Goal: Register for event/course

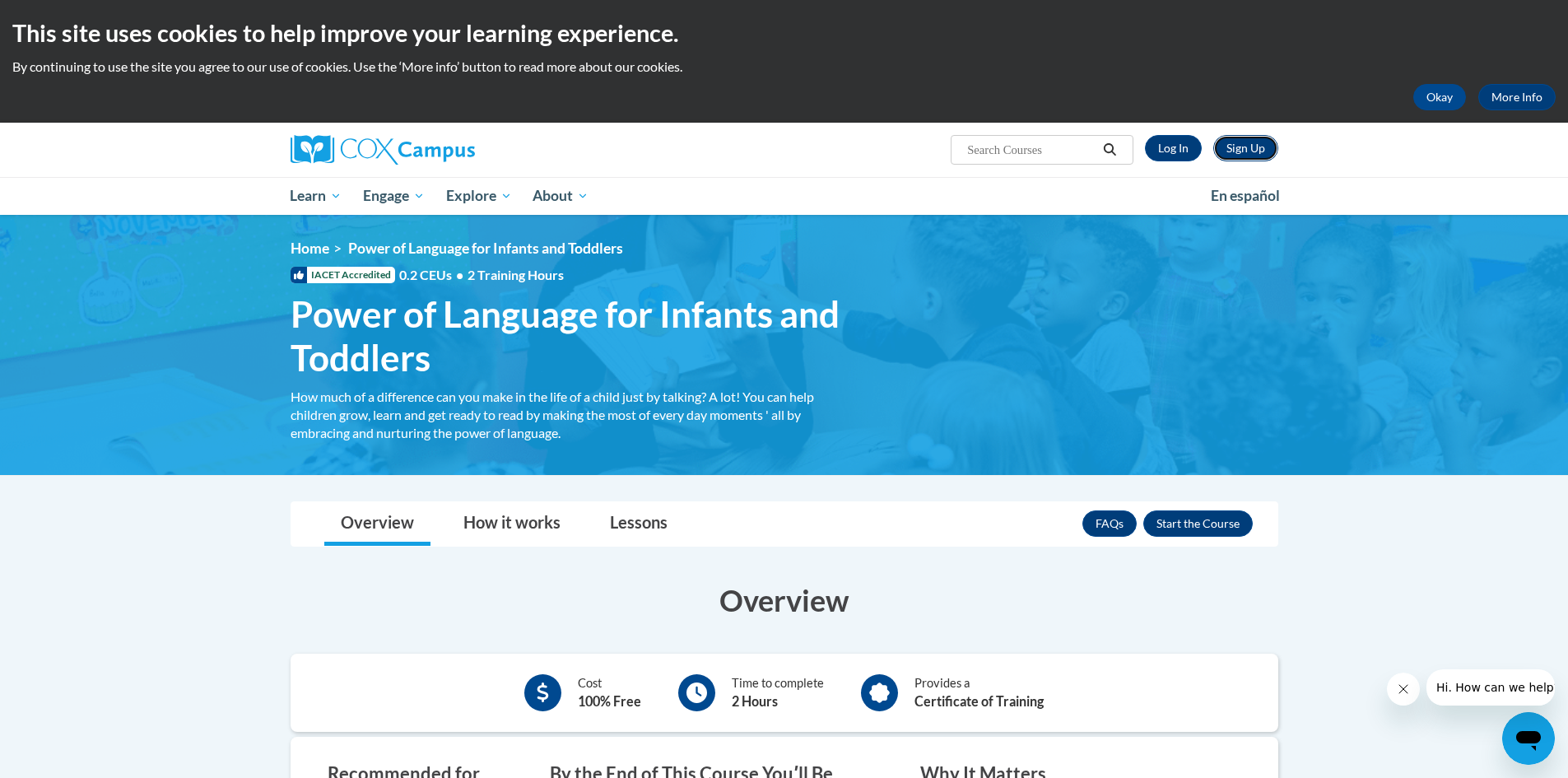
click at [1250, 153] on link "Sign Up" at bounding box center [1245, 147] width 65 height 27
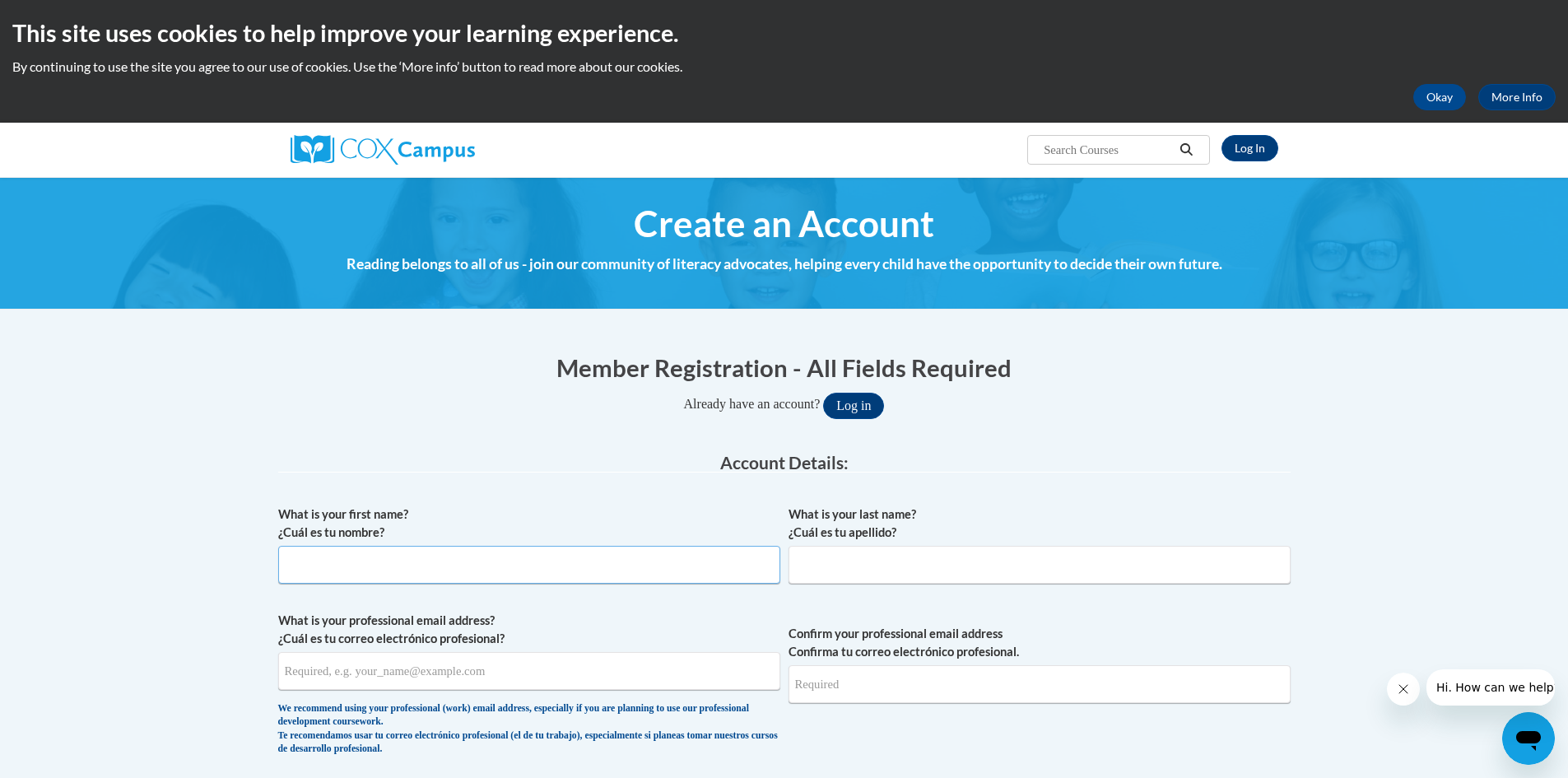
click at [407, 573] on input "What is your first name? ¿Cuál es tu nombre?" at bounding box center [529, 564] width 502 height 38
type input "FADRIENE"
click at [890, 567] on input "What is your last name? ¿Cuál es tu apellido?" at bounding box center [1038, 564] width 502 height 38
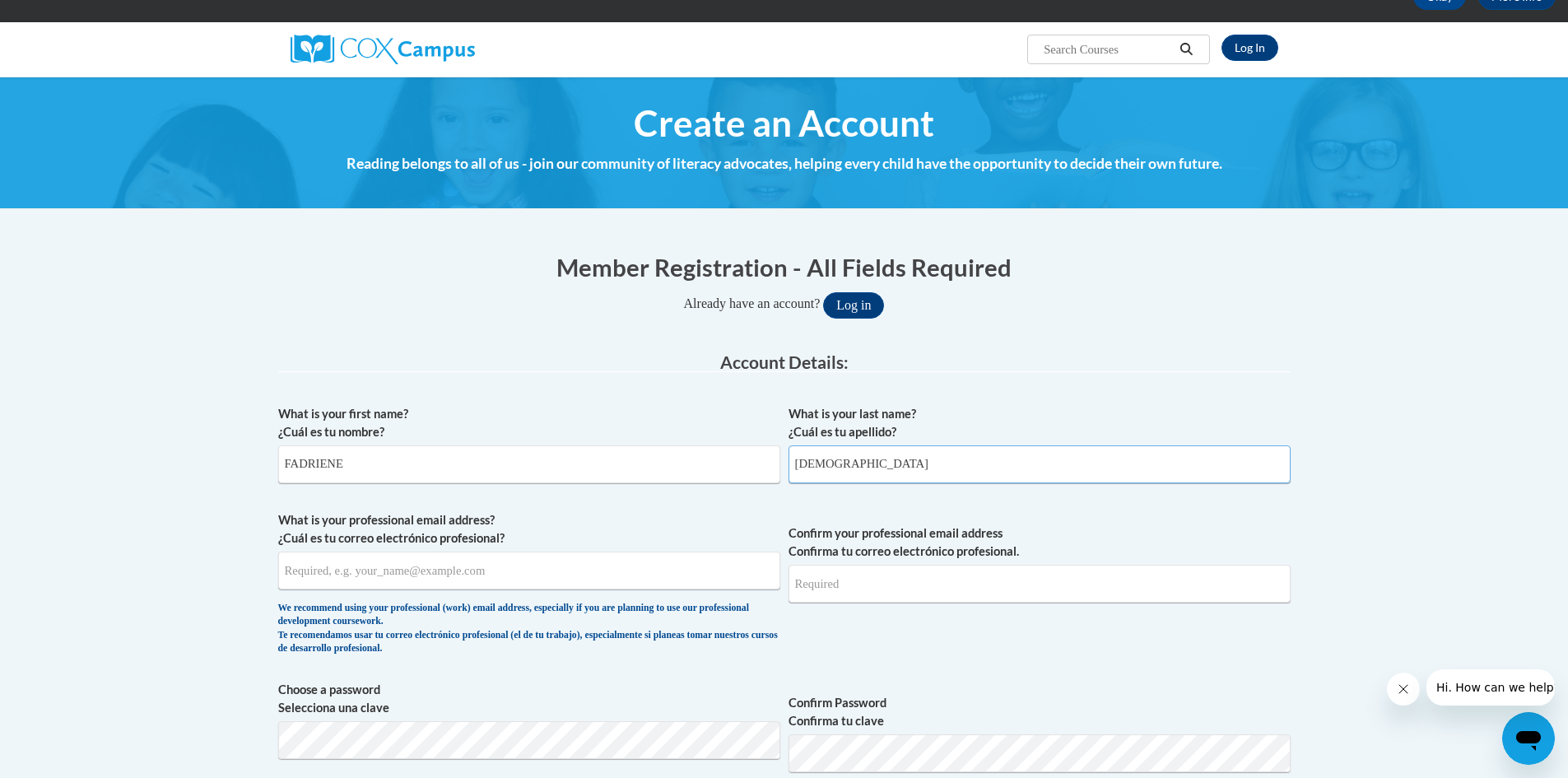
scroll to position [246, 0]
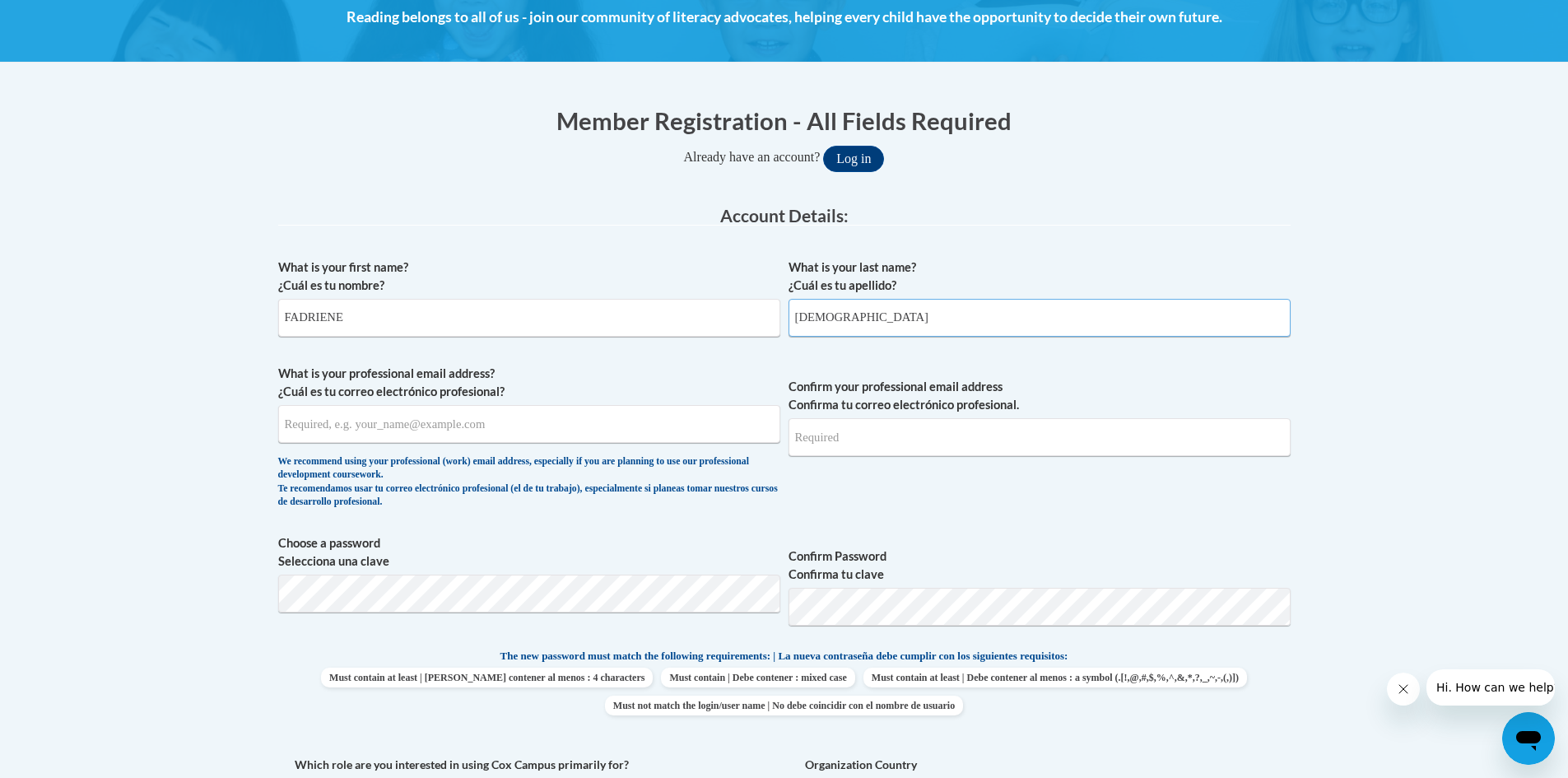
type input "JEWS"
click at [331, 427] on input "What is your professional email address? ¿Cuál es tu correo electrónico profesi…" at bounding box center [529, 424] width 502 height 38
type input "jews.fadriene@yahoo.com"
click at [827, 441] on input "Confirm your professional email address Confirma tu correo electrónico profesio…" at bounding box center [1038, 437] width 502 height 38
type input "jews.fadriene@yahoo.com"
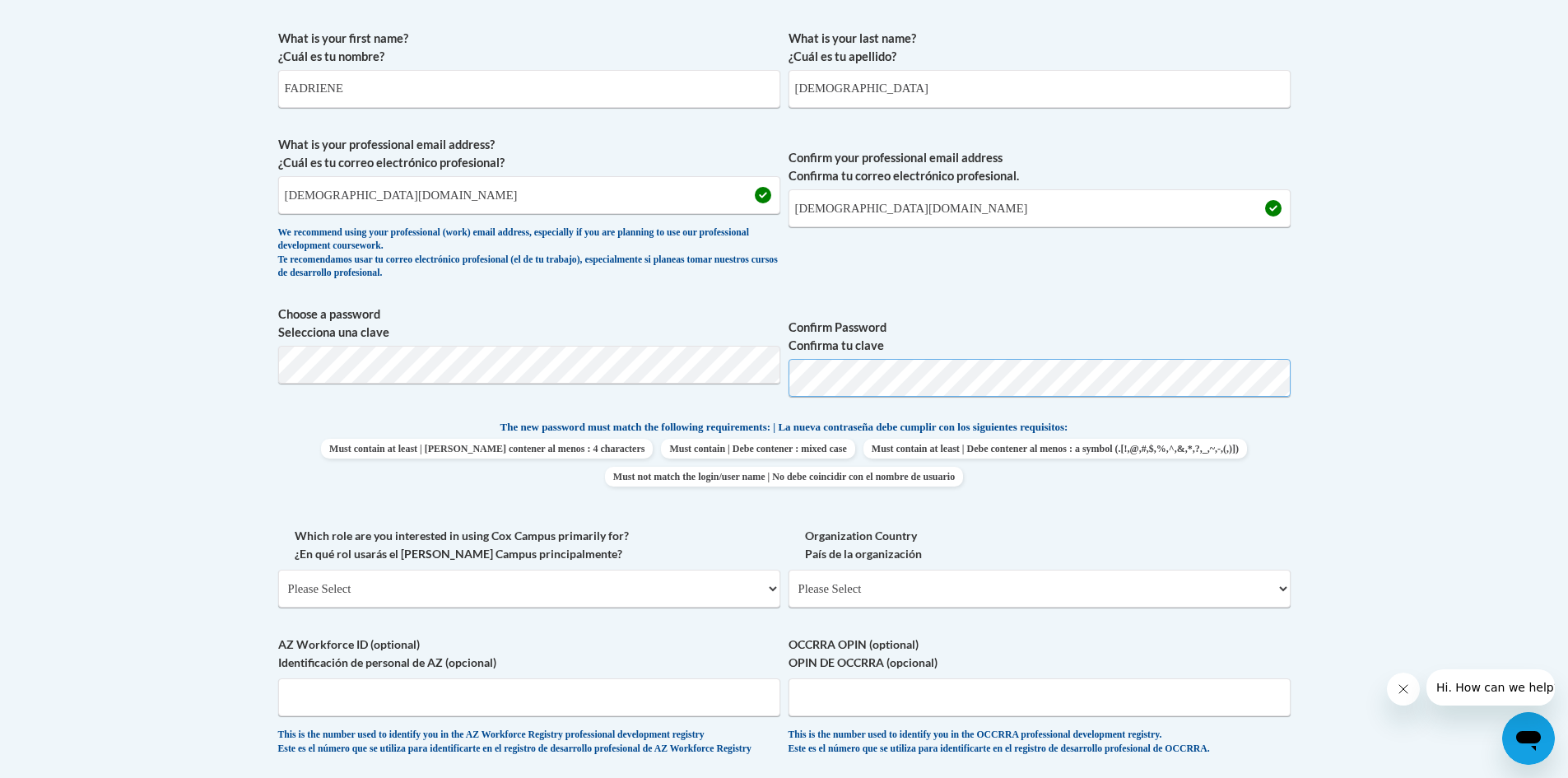
scroll to position [494, 0]
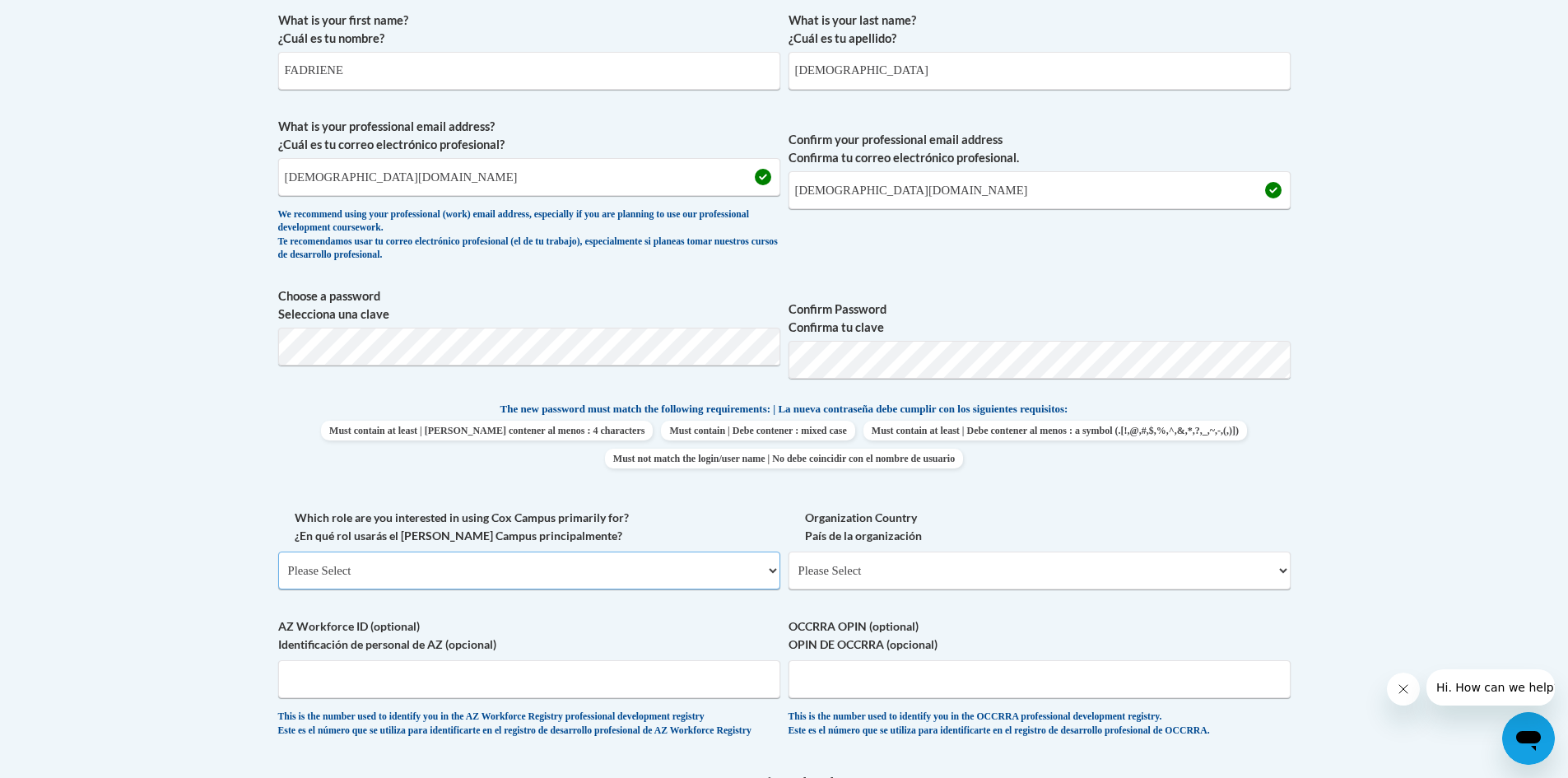
click at [474, 568] on select "Please Select College/University | Colegio/Universidad Community/Nonprofit Part…" at bounding box center [529, 570] width 502 height 38
select select "fbf2d438-af2f-41f8-98f1-81c410e29de3"
click at [278, 551] on select "Please Select College/University | Colegio/Universidad Community/Nonprofit Part…" at bounding box center [529, 570] width 502 height 38
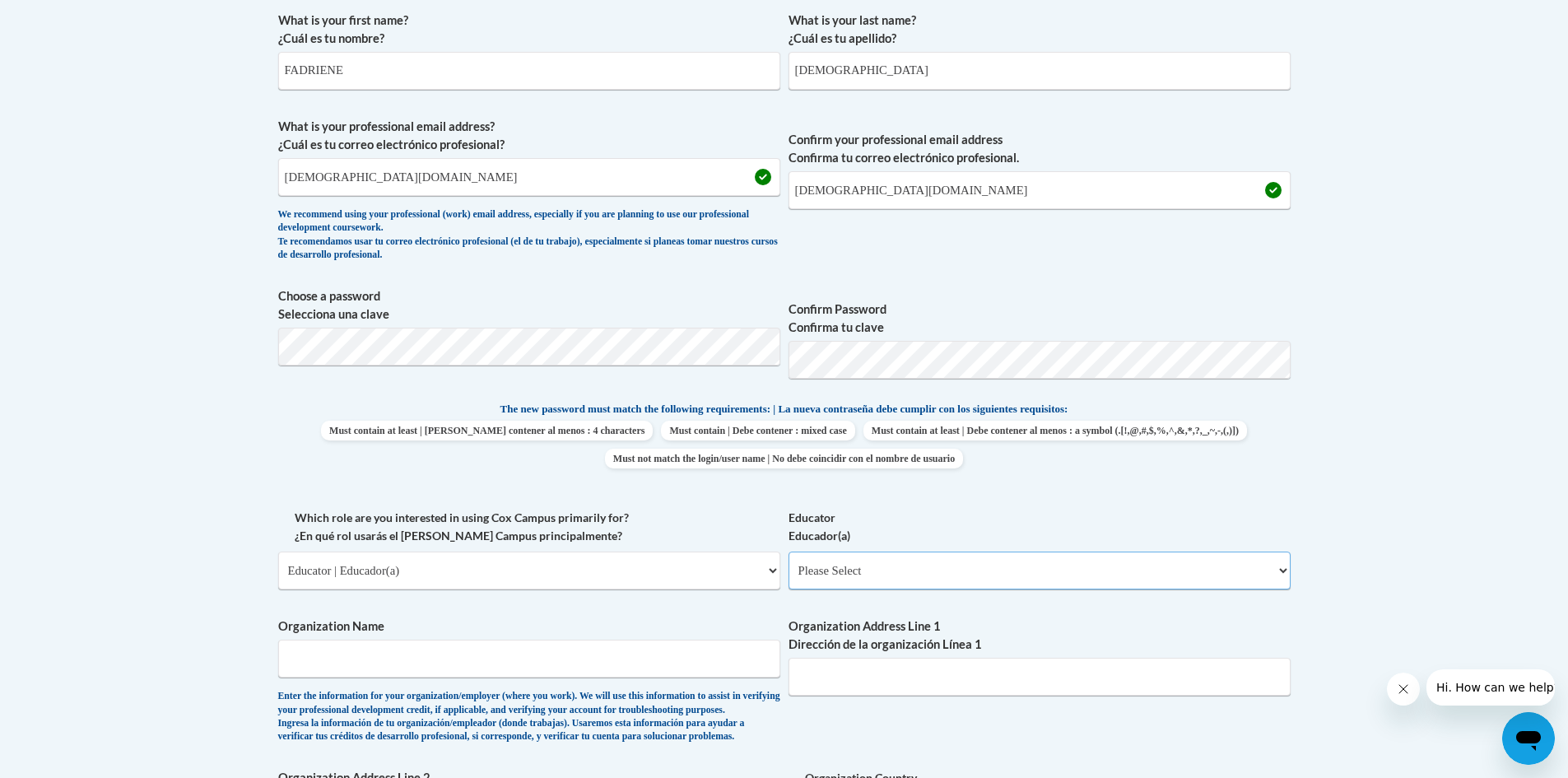
click at [827, 571] on select "Please Select Early Learning/Daycare Teacher/Family Home Care Provider | Maestr…" at bounding box center [1038, 570] width 502 height 38
select select "5e2af403-4f2c-4e49-a02f-103e55d7b75b"
click at [788, 551] on select "Please Select Early Learning/Daycare Teacher/Family Home Care Provider | Maestr…" at bounding box center [1038, 570] width 502 height 38
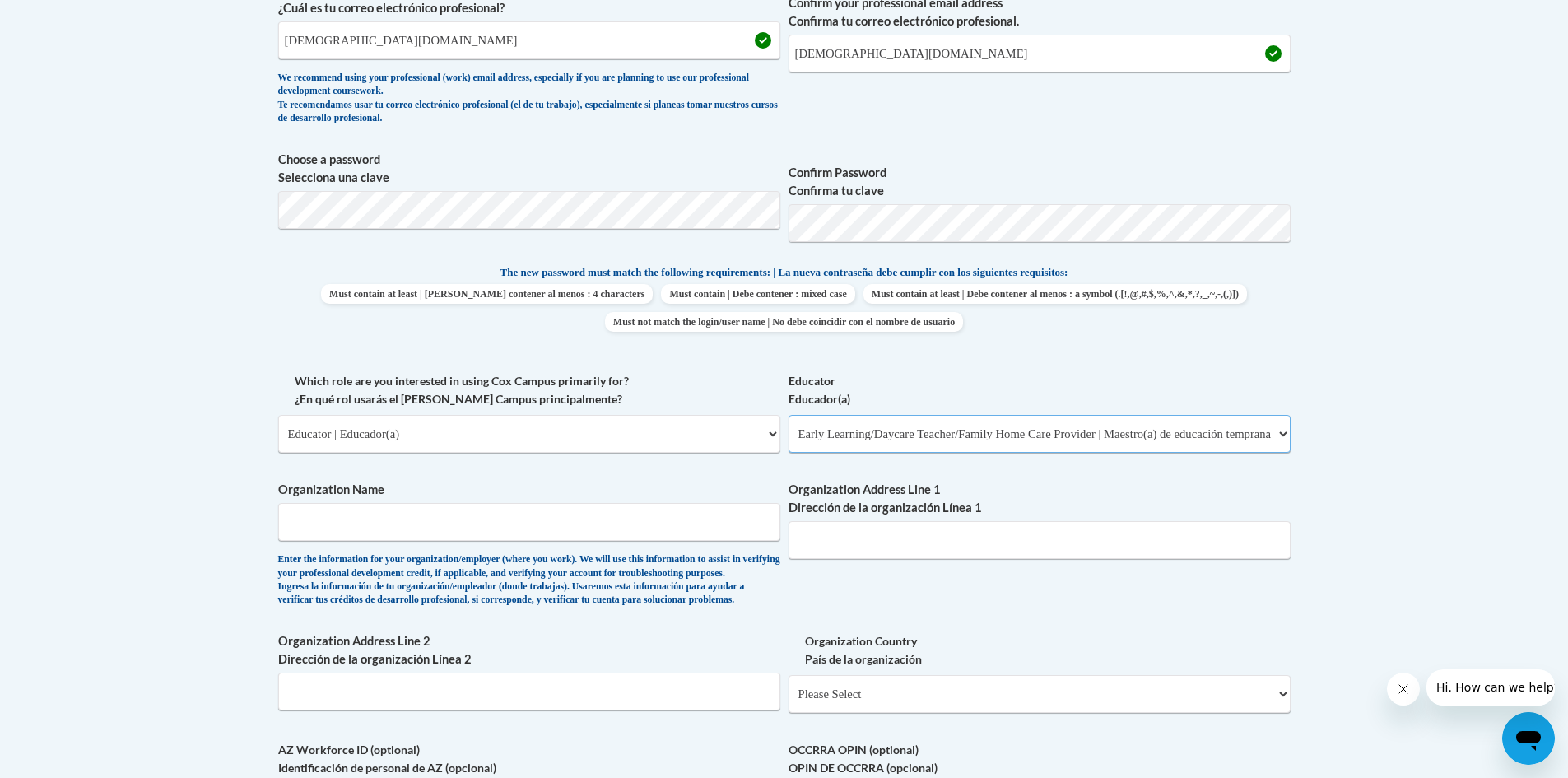
scroll to position [658, 0]
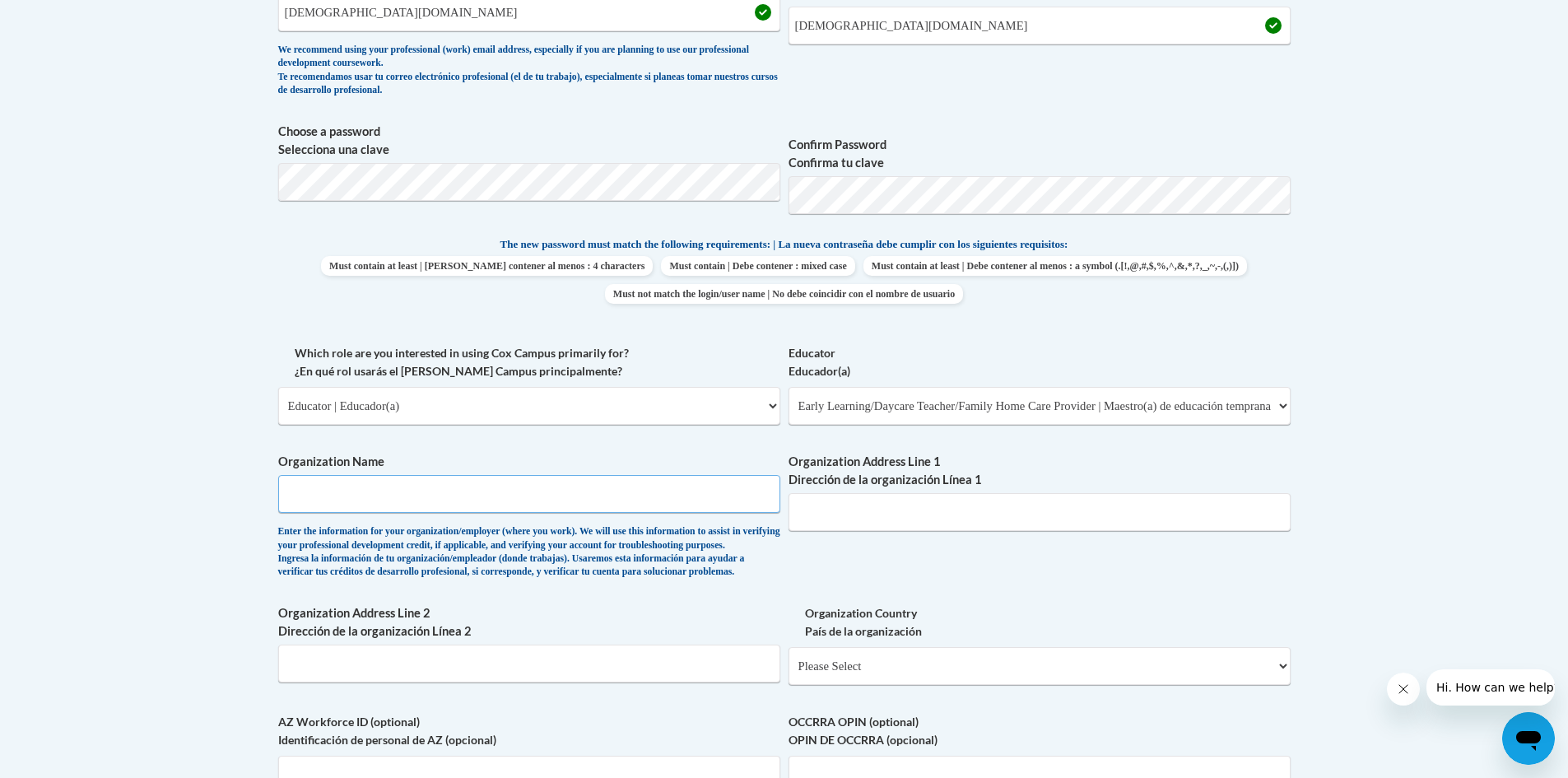
click at [480, 493] on input "Organization Name" at bounding box center [529, 494] width 502 height 38
type input "SHELTON STATE"
click at [879, 525] on input "Organization Address Line 1 Dirección de la organización Línea 1" at bounding box center [1038, 512] width 502 height 38
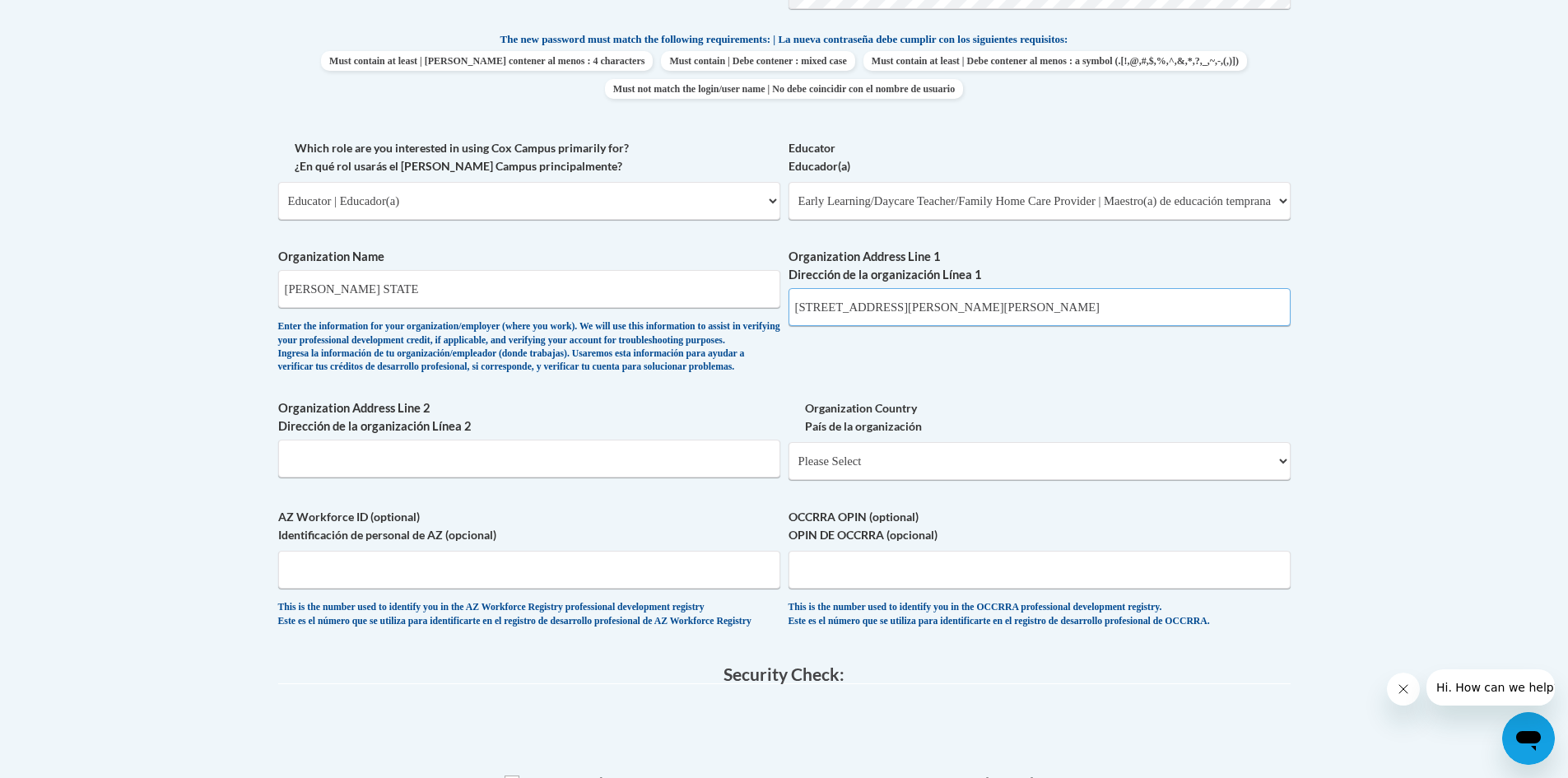
scroll to position [905, 0]
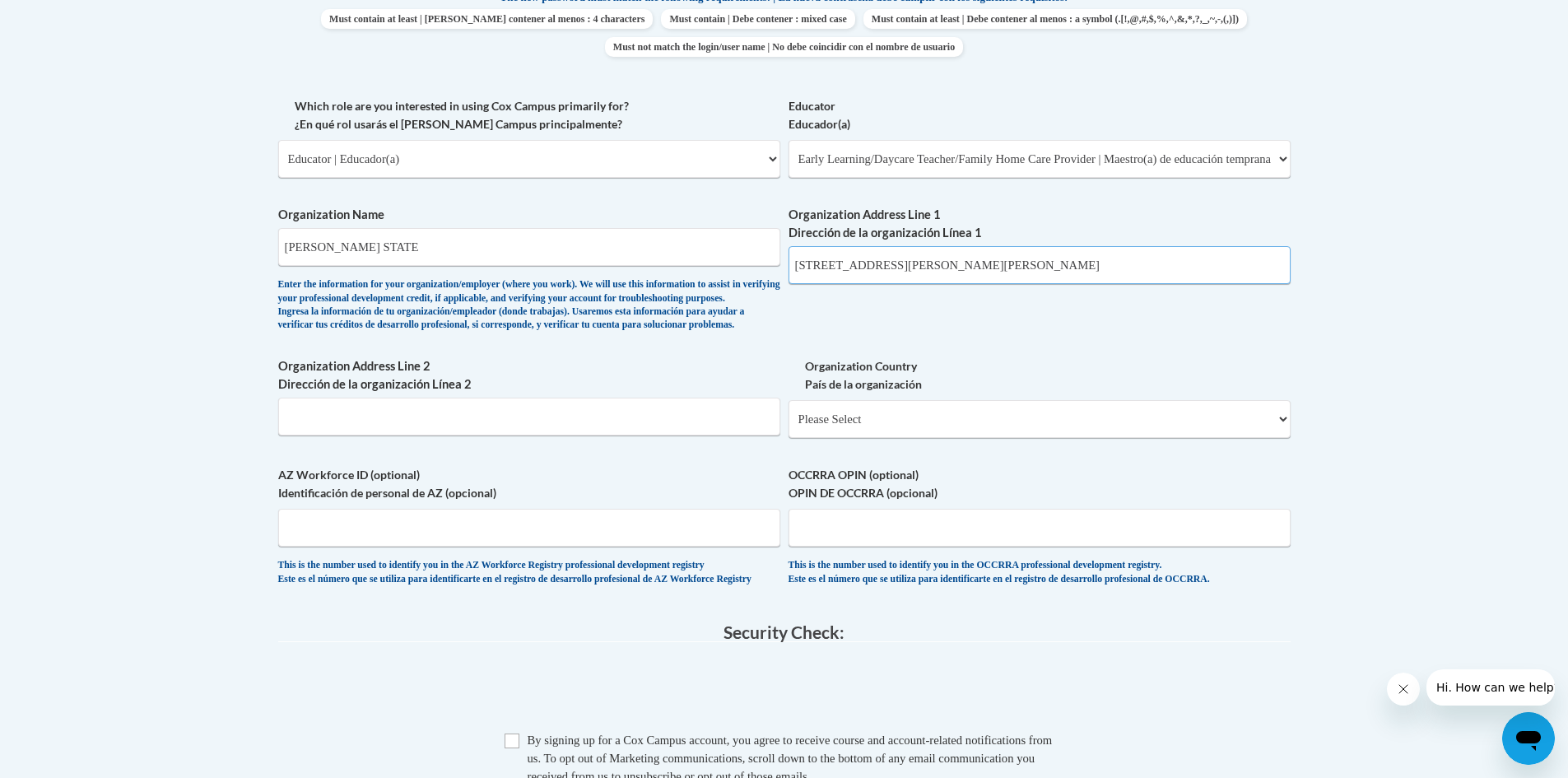
type input "3401 MARTIN LUTHER KIN JR BLVD"
click at [449, 436] on input "Organization Address Line 2 Dirección de la organización Línea 2" at bounding box center [529, 417] width 502 height 38
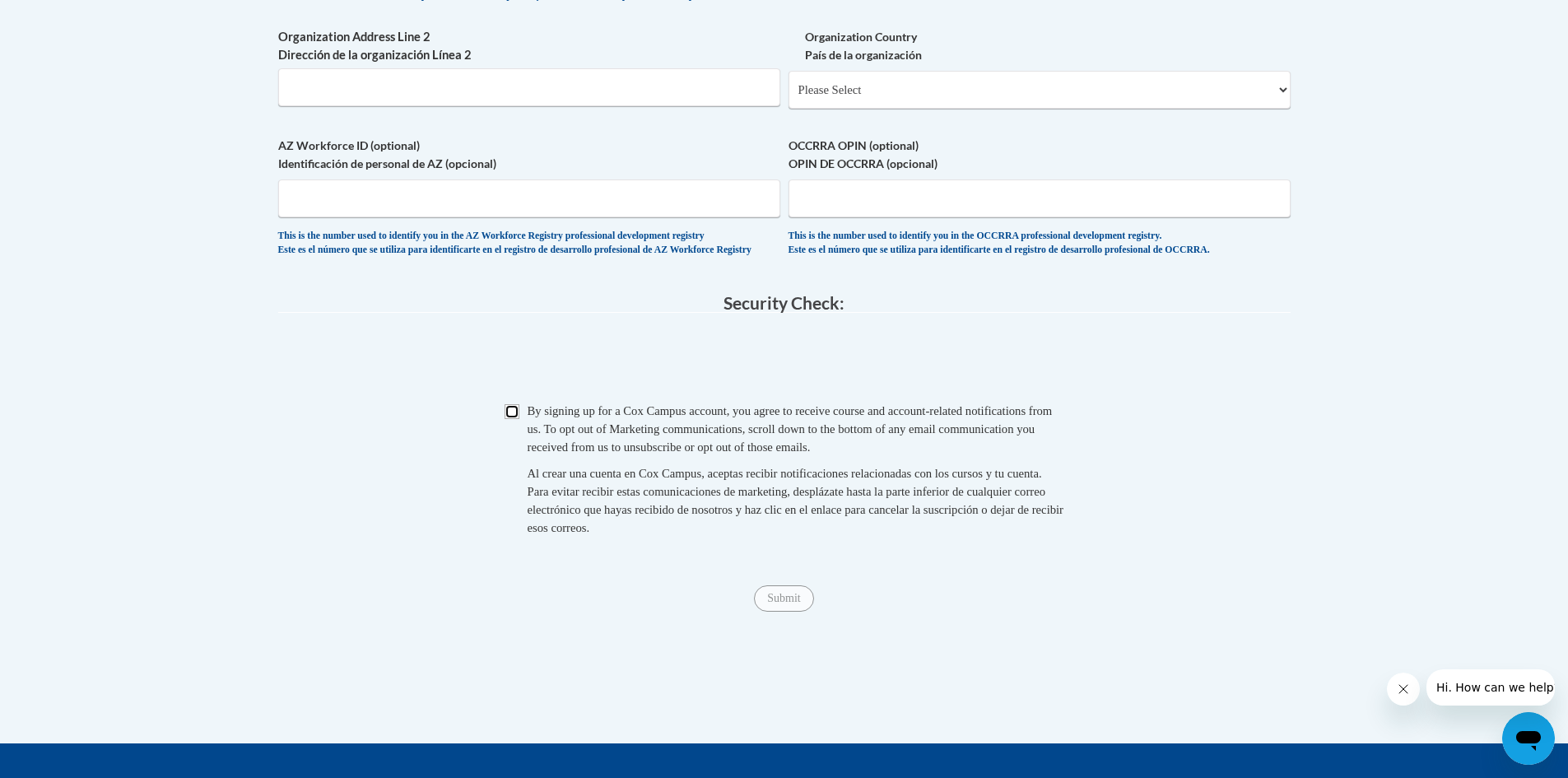
click at [518, 419] on input "Checkbox" at bounding box center [512, 411] width 15 height 15
checkbox input "true"
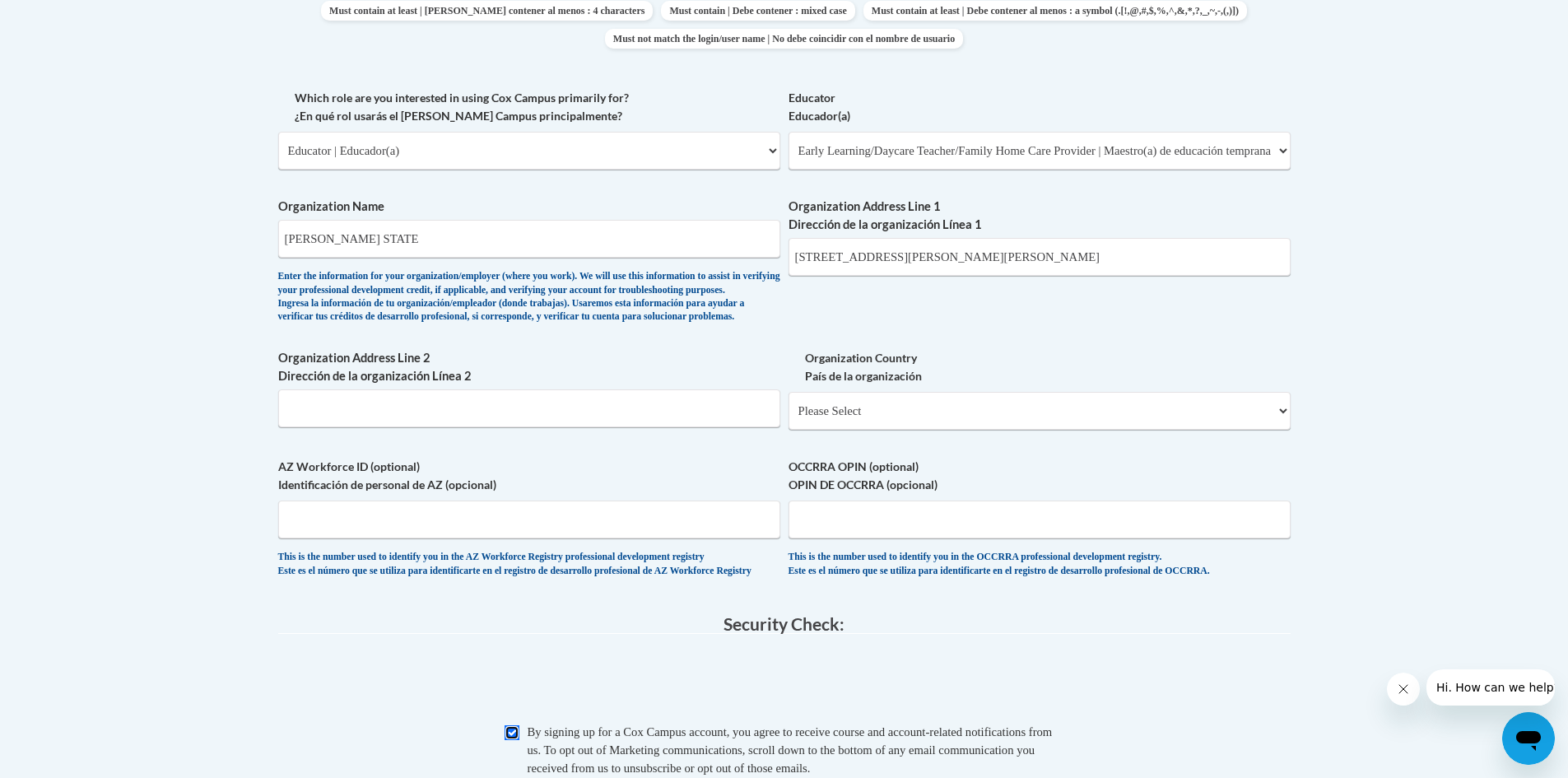
scroll to position [905, 0]
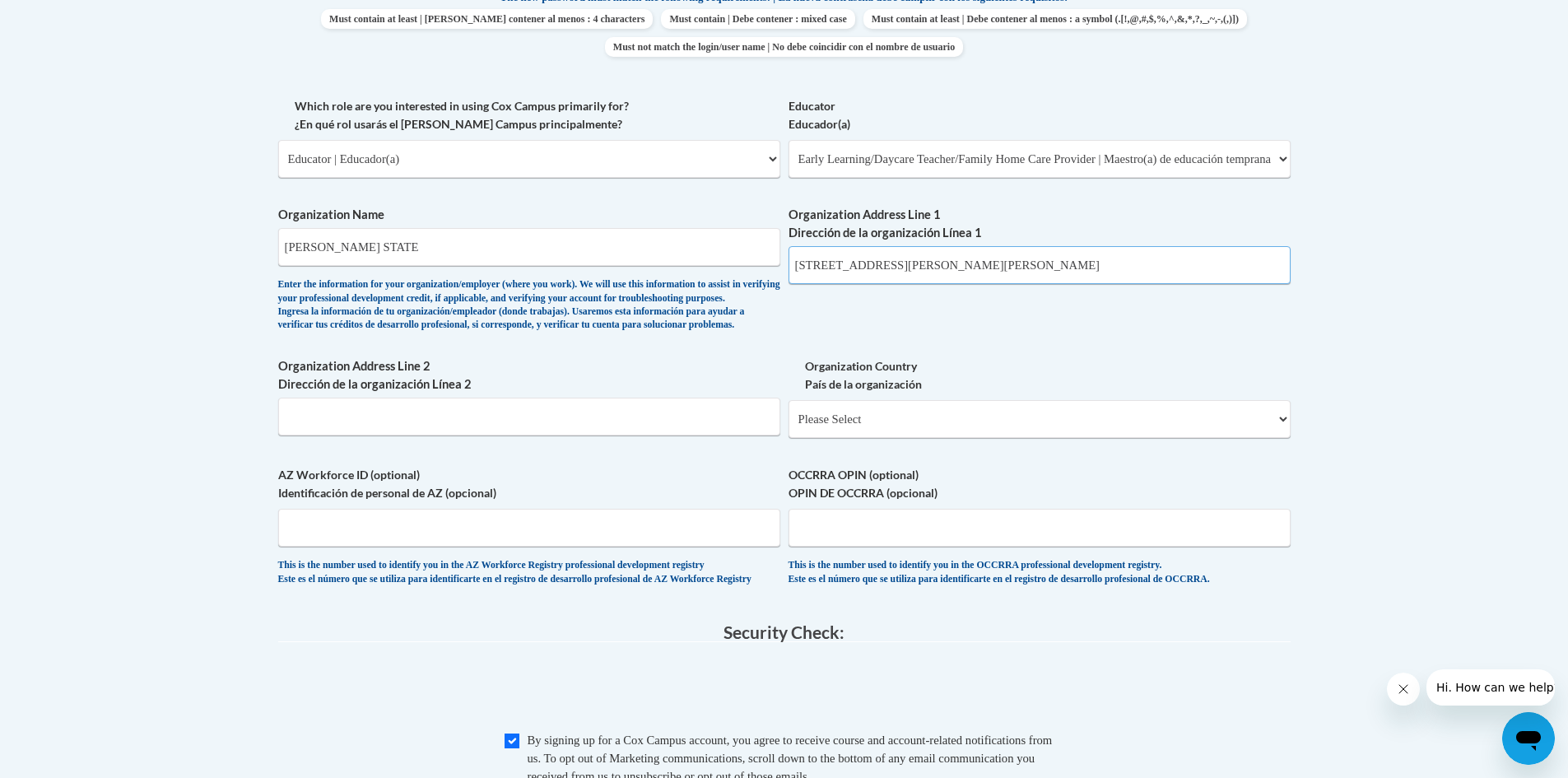
click at [1076, 279] on input "3401 MARTIN LUTHER KIN JR BLVD" at bounding box center [1038, 265] width 502 height 38
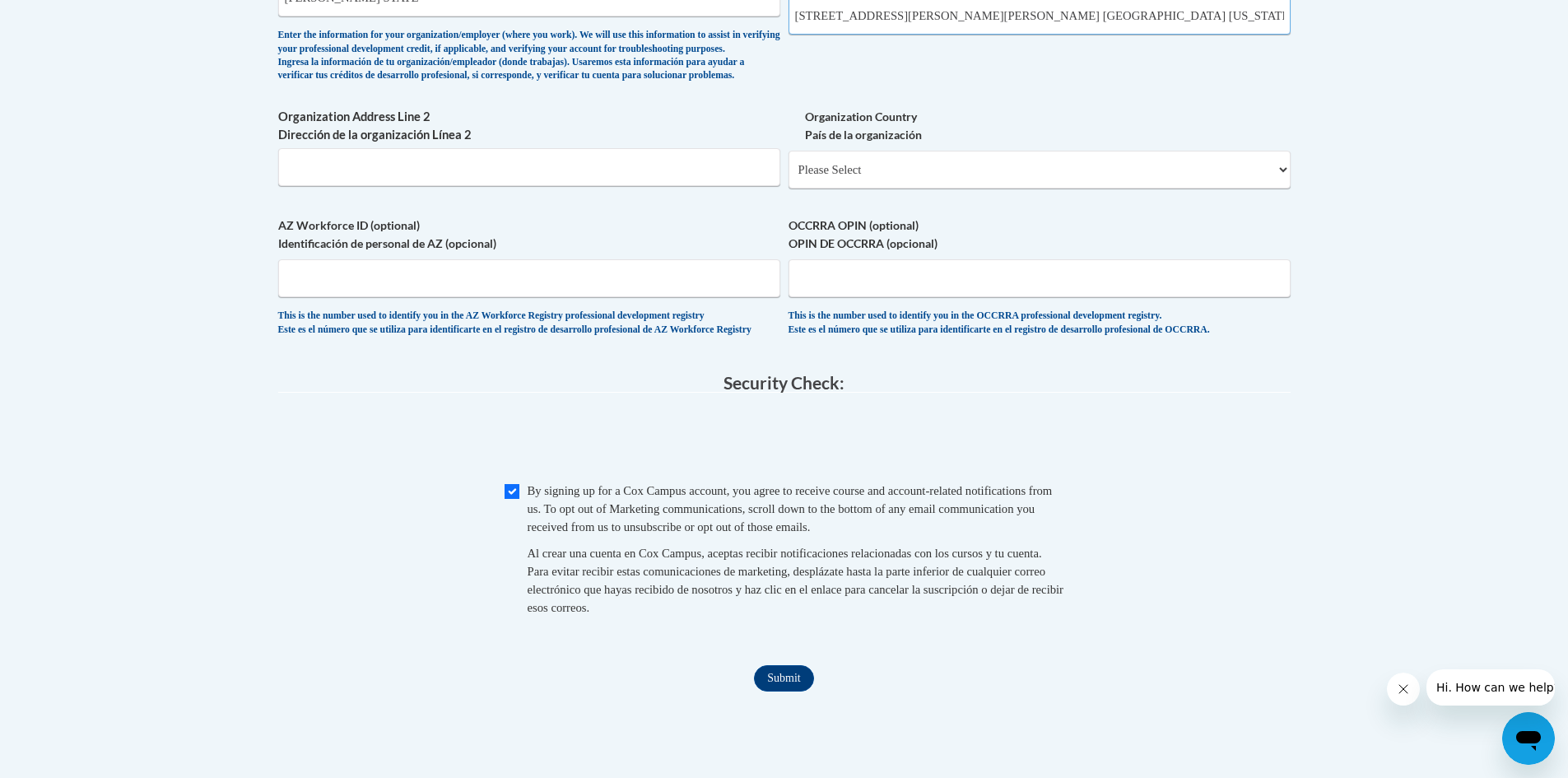
scroll to position [1316, 0]
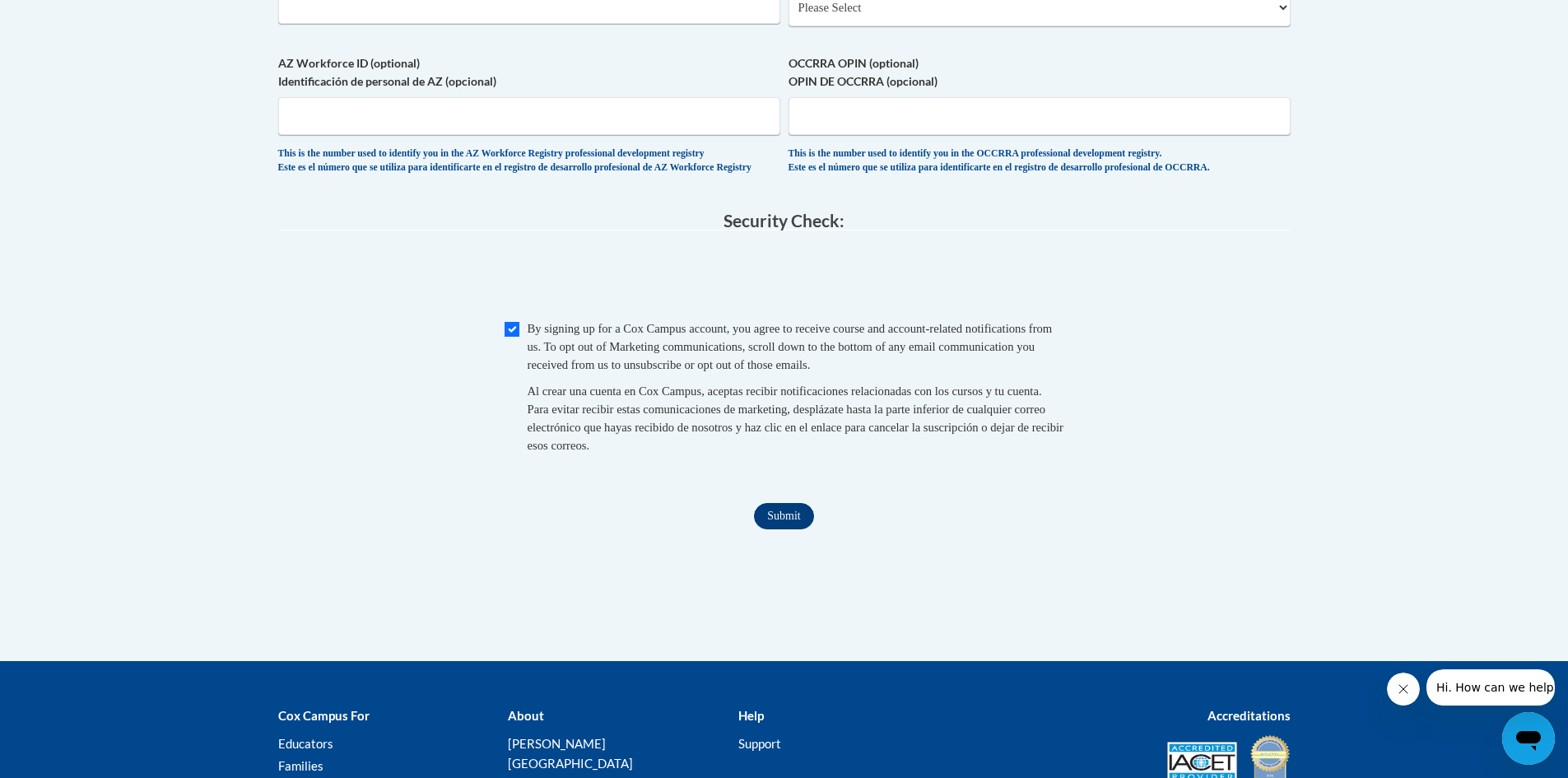
type input "3401 MARTIN LUTHER KIN JR BLVD TUSCALOOSA ALABAMA"
click at [775, 530] on input "Submit" at bounding box center [783, 516] width 59 height 27
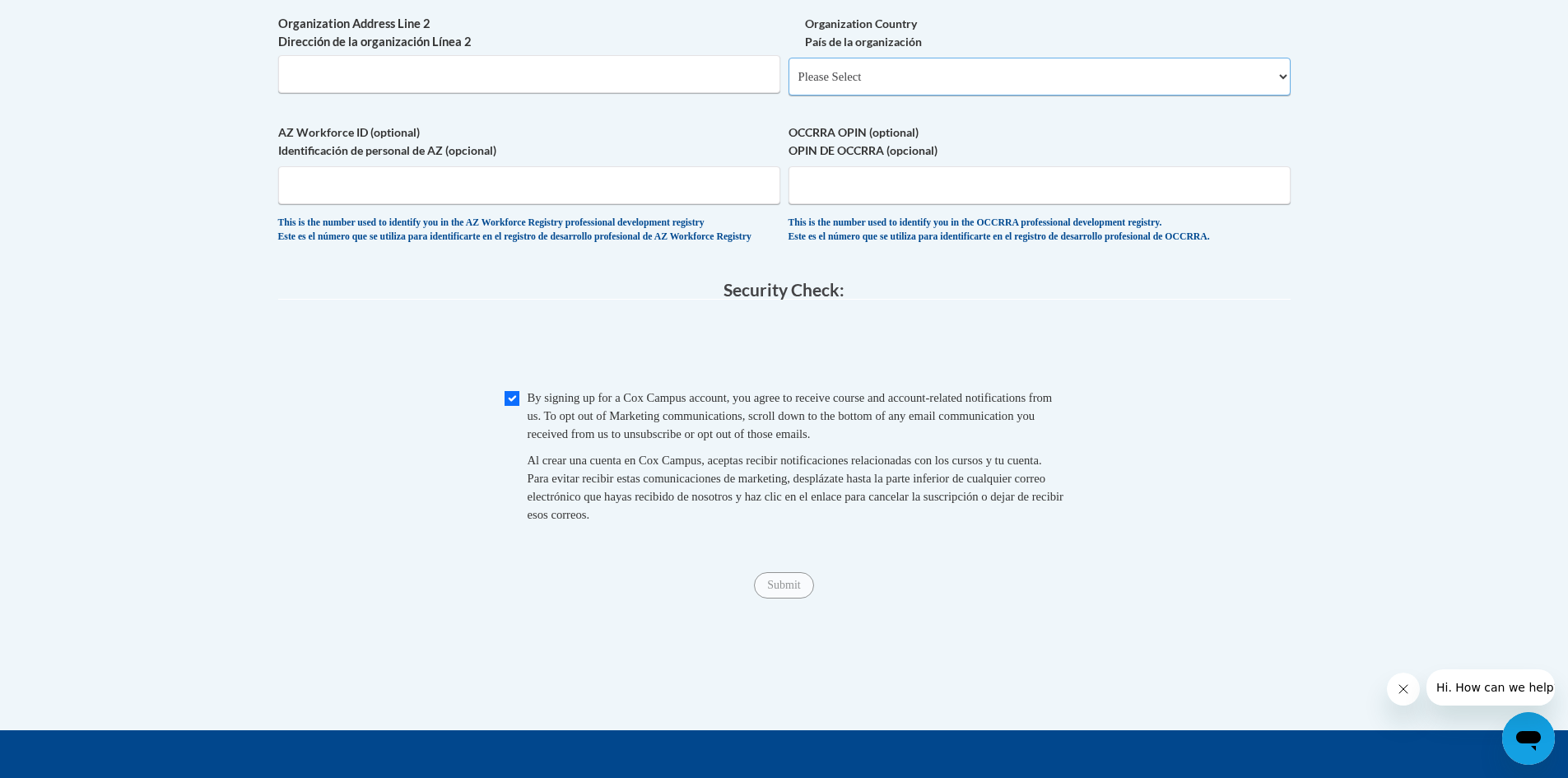
scroll to position [1152, 0]
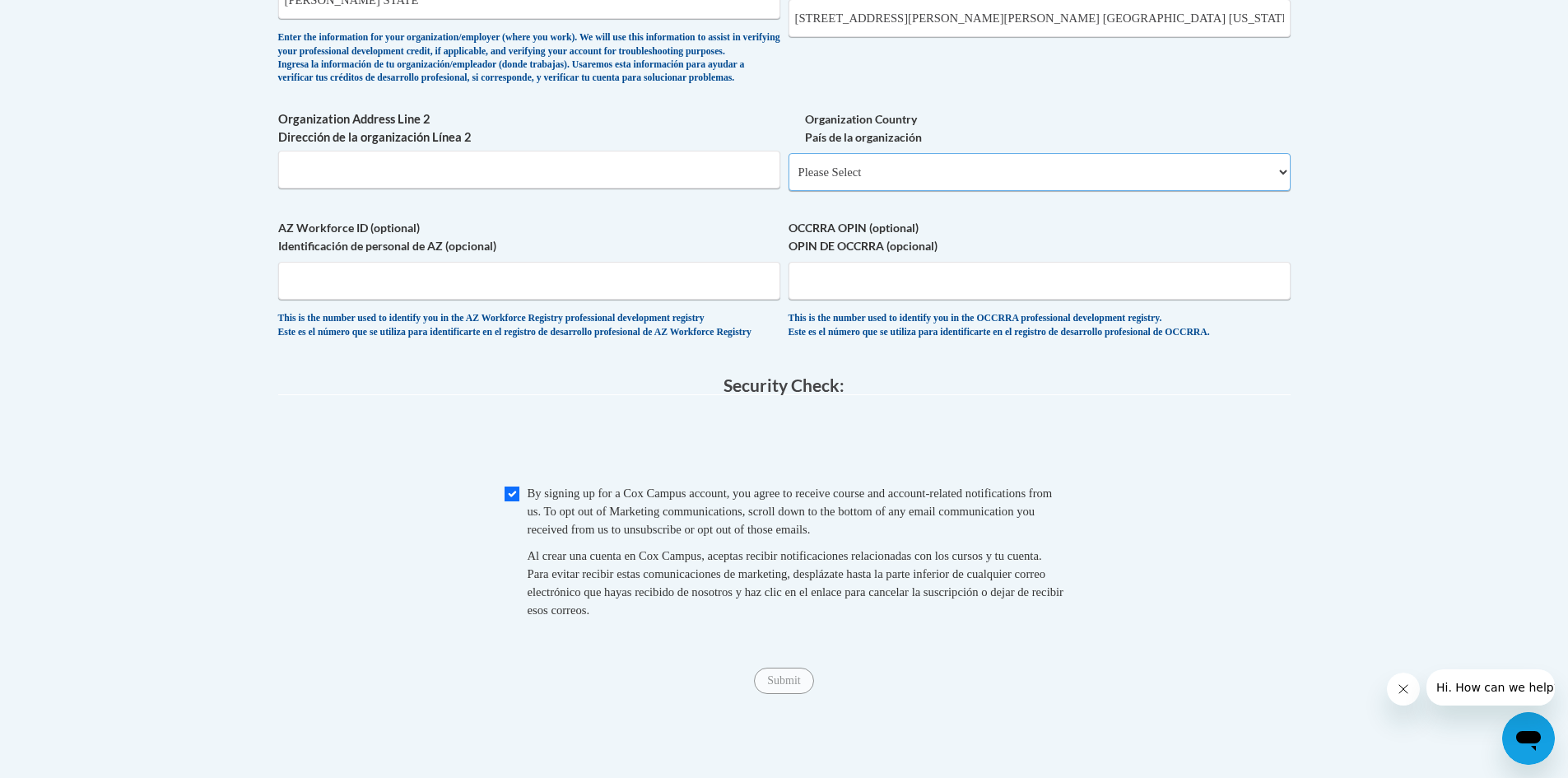
click at [888, 191] on select "Please Select United States | Estados Unidos Outside of the United States | Fue…" at bounding box center [1038, 172] width 502 height 38
select select "ad49bcad-a171-4b2e-b99c-48b446064914"
click at [788, 179] on select "Please Select United States | Estados Unidos Outside of the United States | Fue…" at bounding box center [1038, 172] width 502 height 38
select select
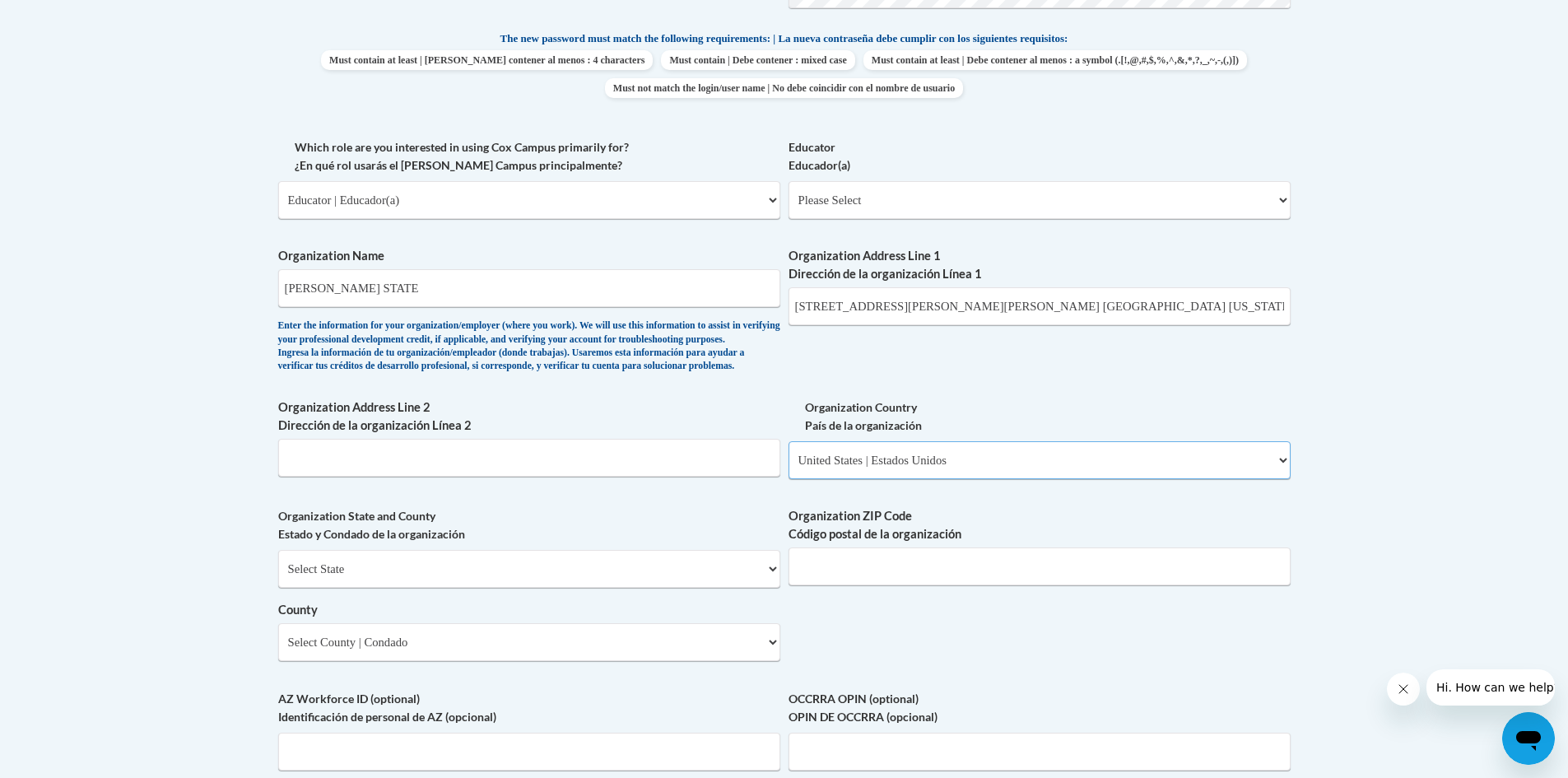
scroll to position [823, 0]
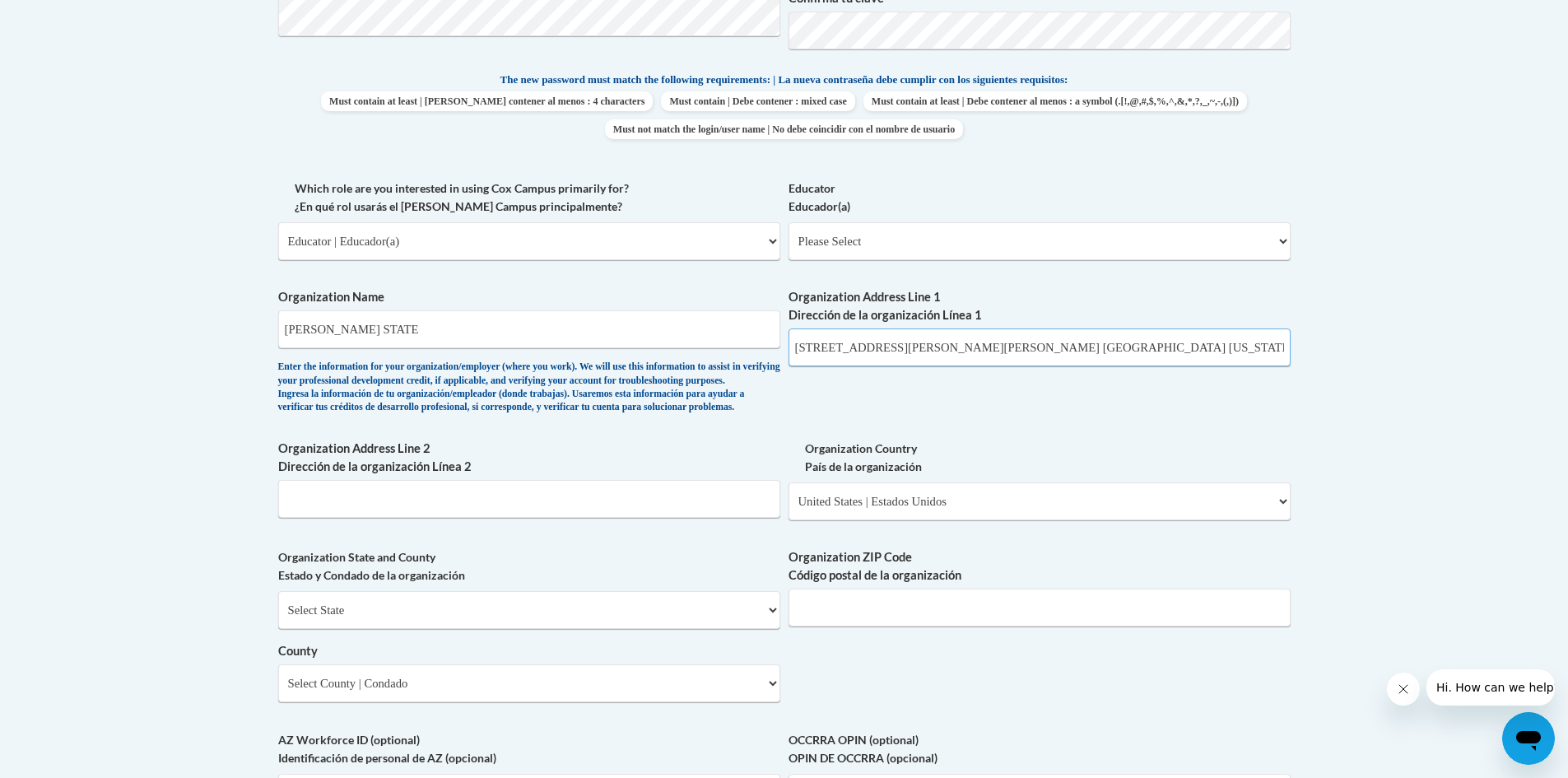
drag, startPoint x: 1187, startPoint y: 343, endPoint x: 1155, endPoint y: 331, distance: 34.2
click at [1185, 344] on input "3401 MARTIN LUTHER KIN JR BLVD TUSCALOOSA ALABAMA" at bounding box center [1038, 347] width 502 height 38
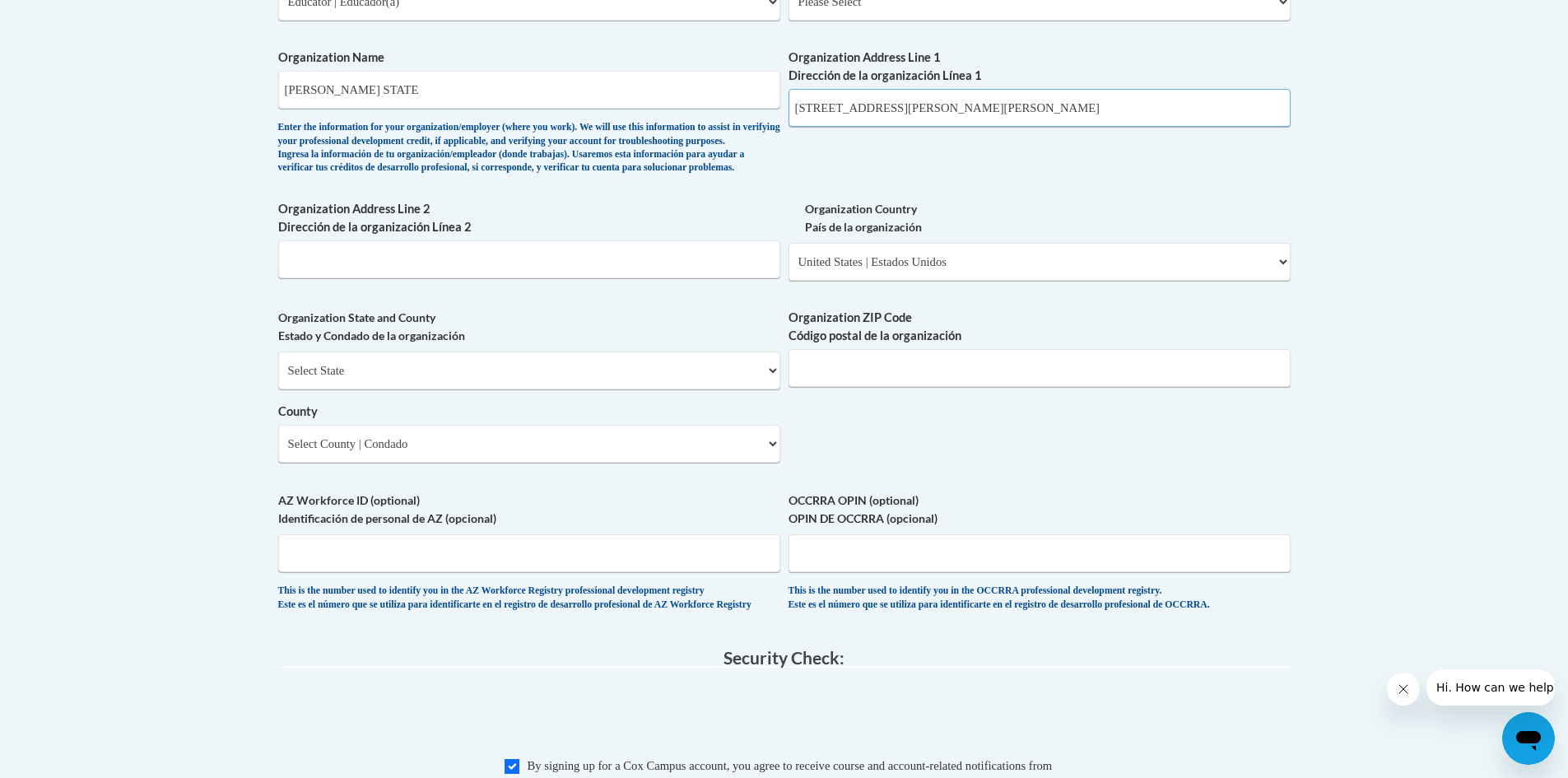
scroll to position [1070, 0]
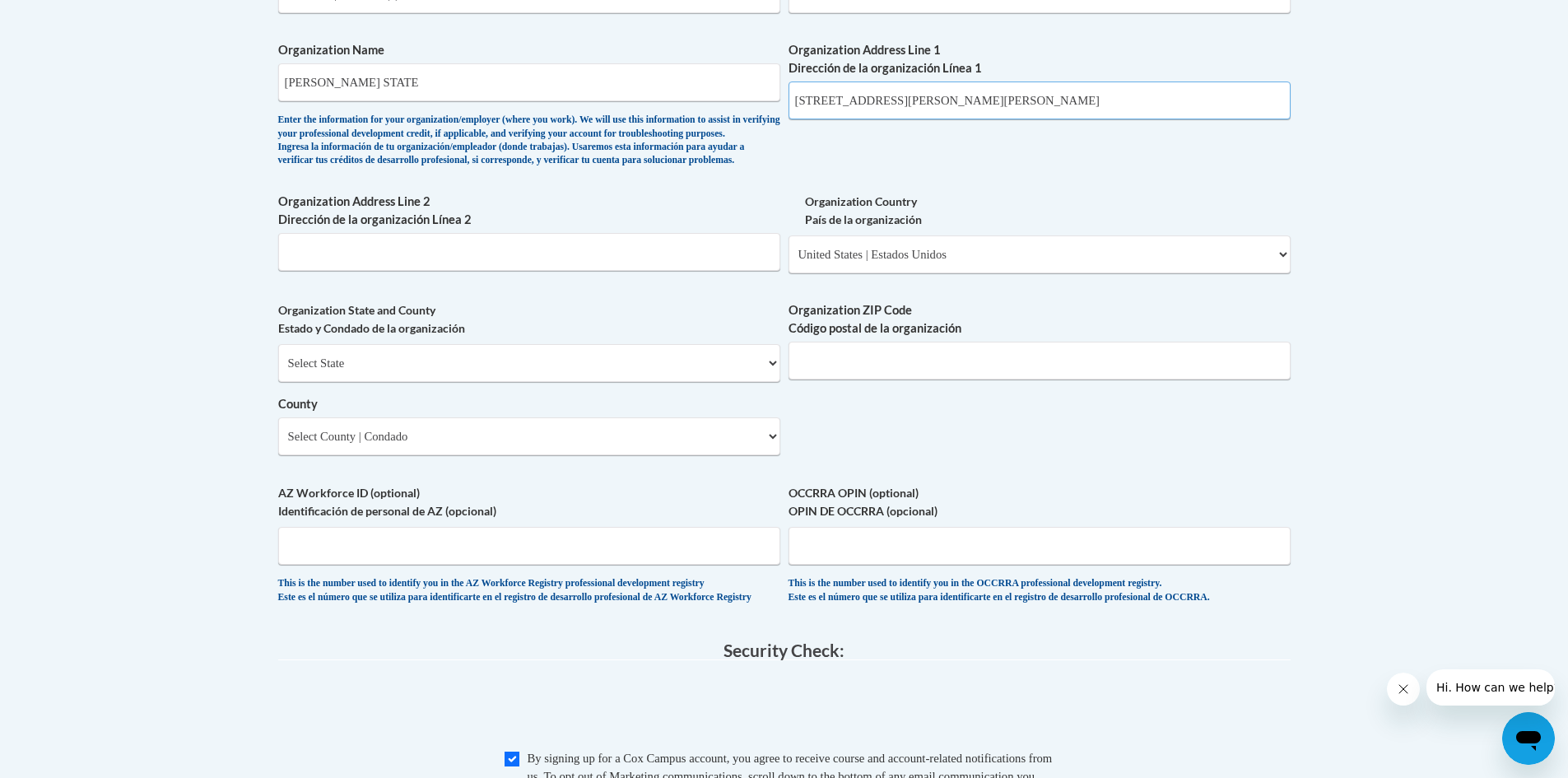
type input "3401 MARTIN LUTHER KIN JR BLVD"
click at [915, 379] on input "Organization ZIP Code Código postal de la organización" at bounding box center [1038, 360] width 502 height 38
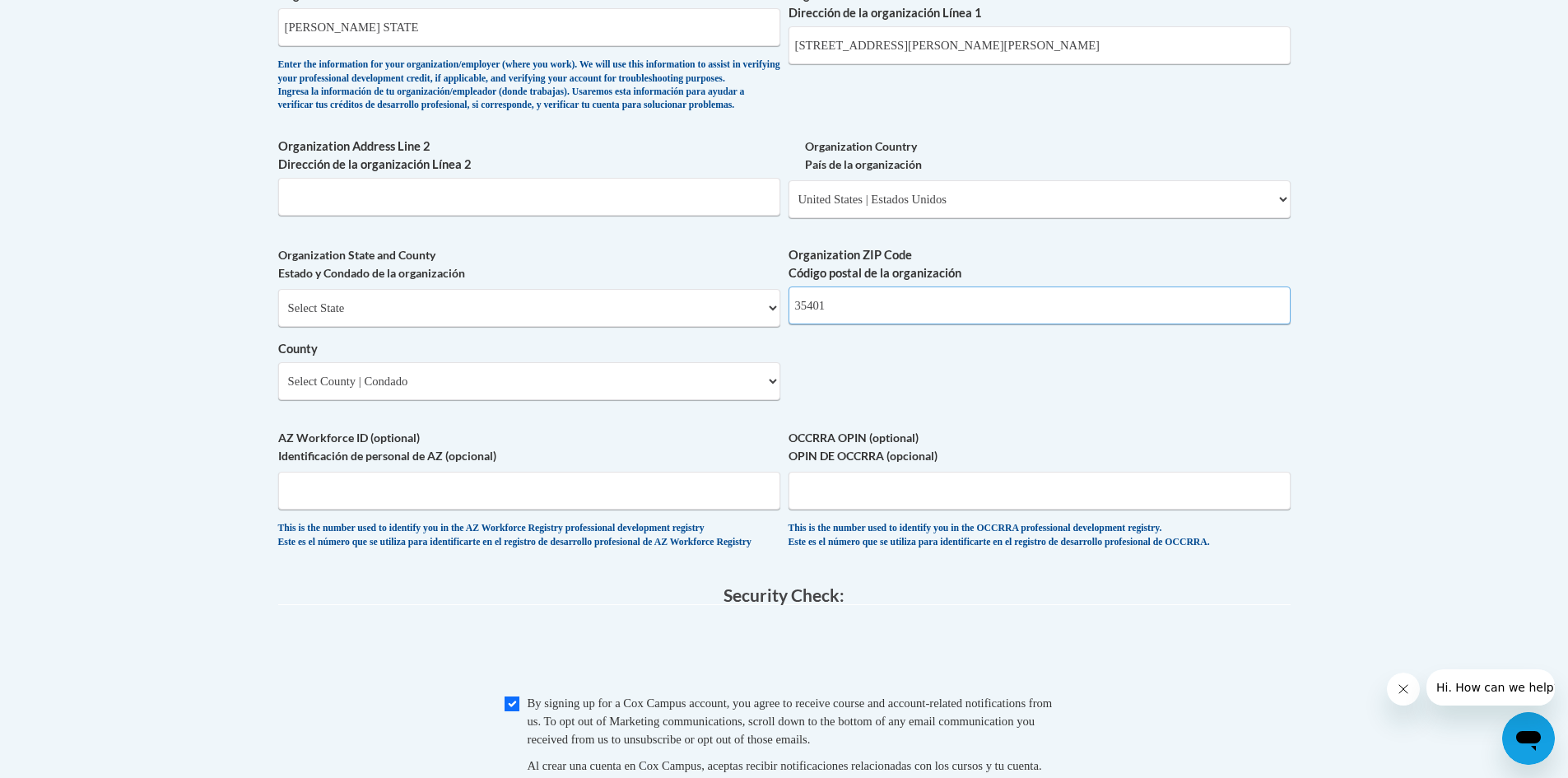
scroll to position [1152, 0]
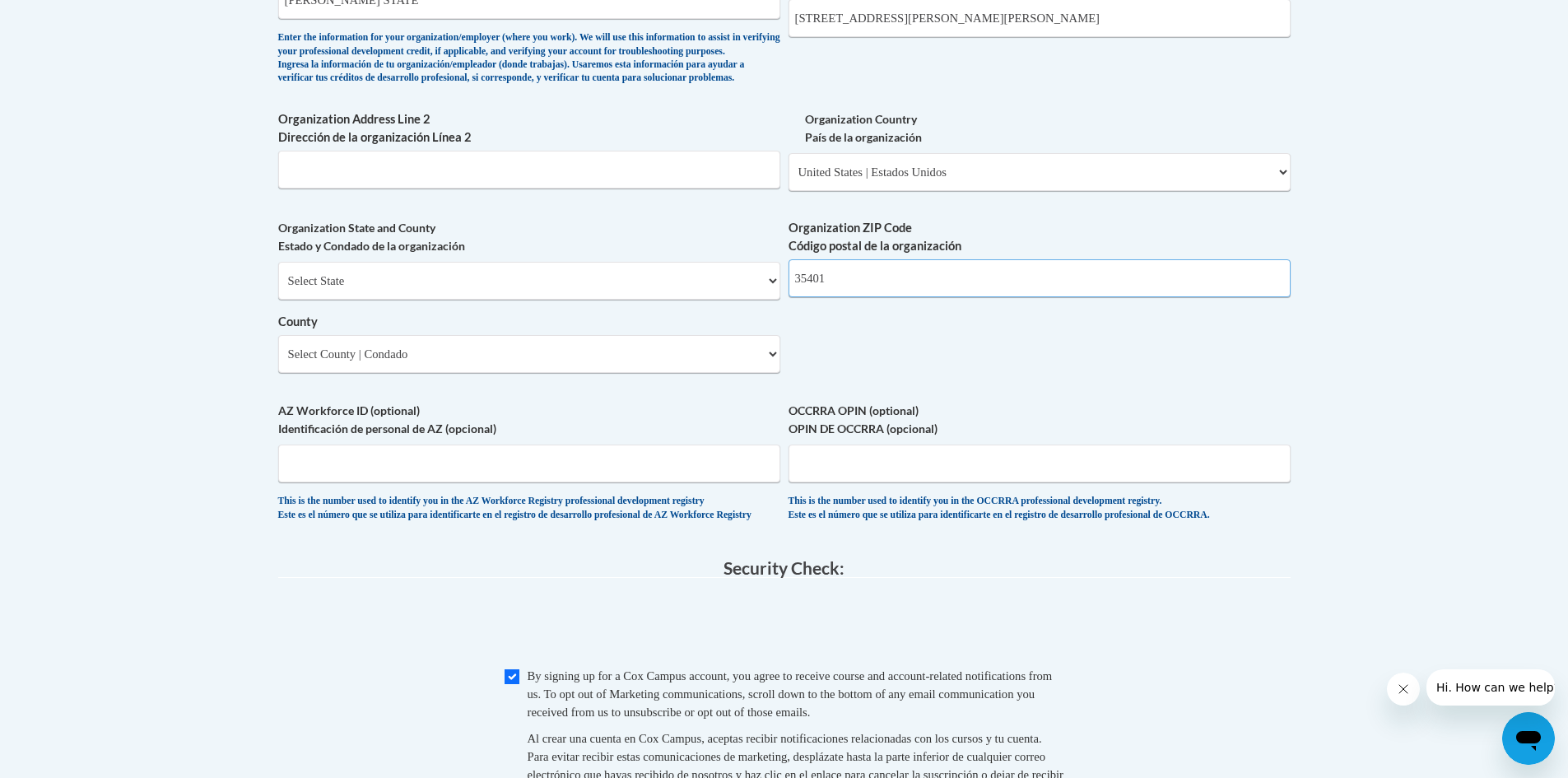
type input "35401"
click at [860, 310] on div "Organization ZIP Code Código postal de la organización 35401" at bounding box center [1038, 263] width 502 height 90
click at [603, 293] on select "Select State Alabama Alaska Arizona Arkansas California Colorado Connecticut De…" at bounding box center [529, 280] width 502 height 38
select select "Alabama"
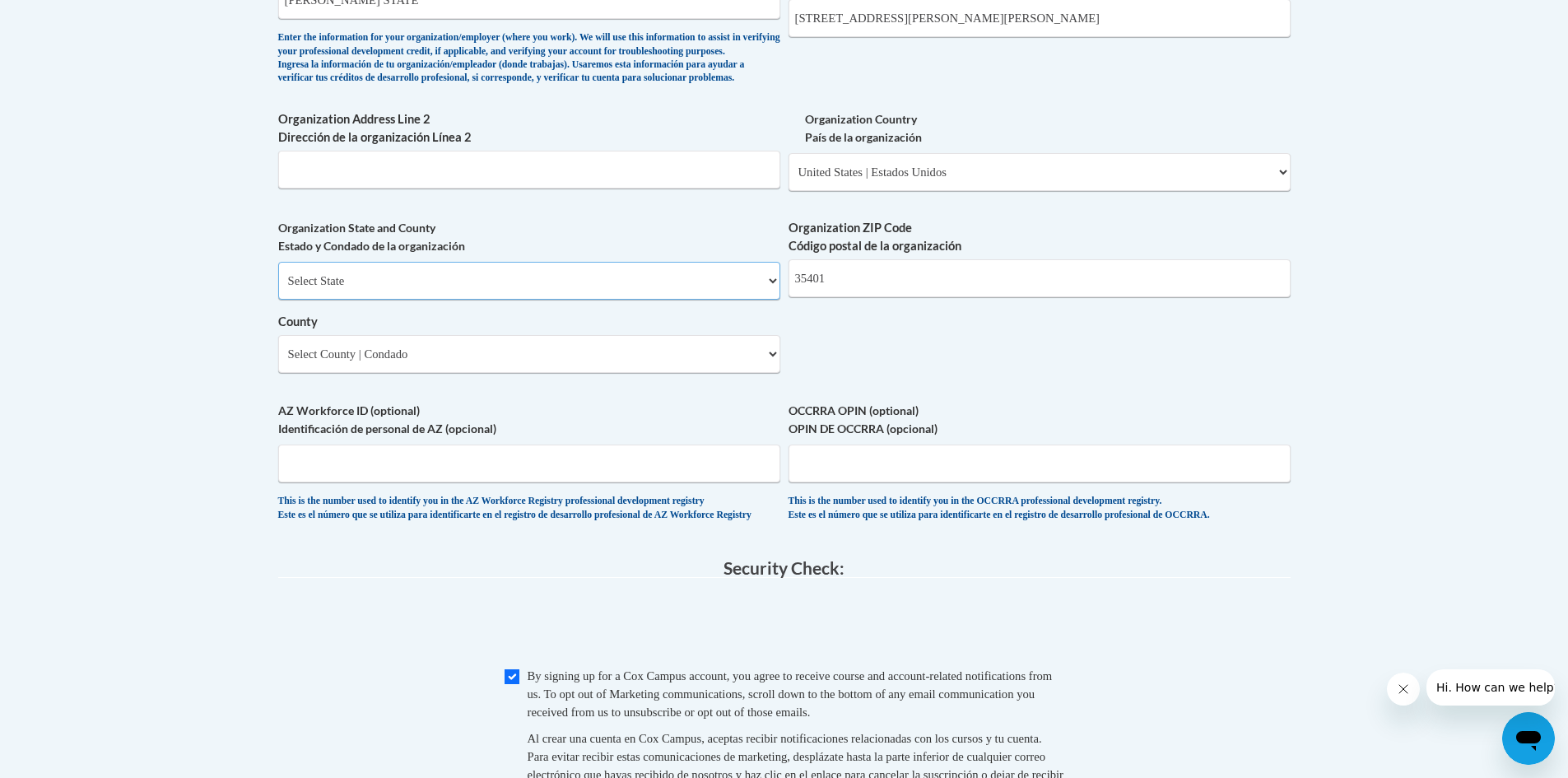
click at [278, 289] on select "Select State Alabama Alaska Arizona Arkansas California Colorado Connecticut De…" at bounding box center [529, 280] width 502 height 38
click at [463, 373] on select "County" at bounding box center [529, 353] width 502 height 38
select select "Tuscaloosa"
click at [278, 362] on select "Select County Autauga Baldwin Barbour Bibb Blount Bullock Butler Calhoun Chambe…" at bounding box center [529, 353] width 502 height 38
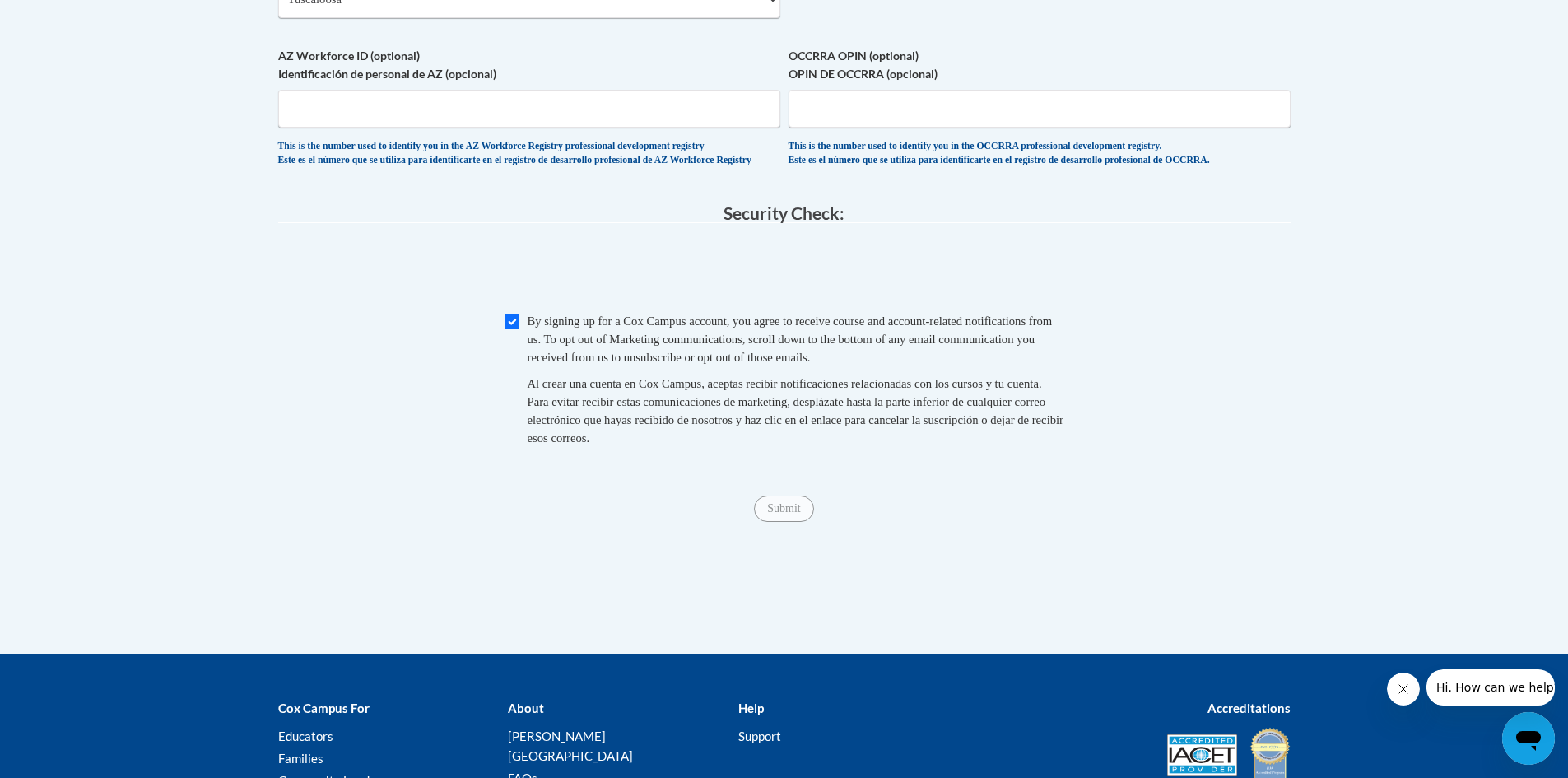
scroll to position [1513, 0]
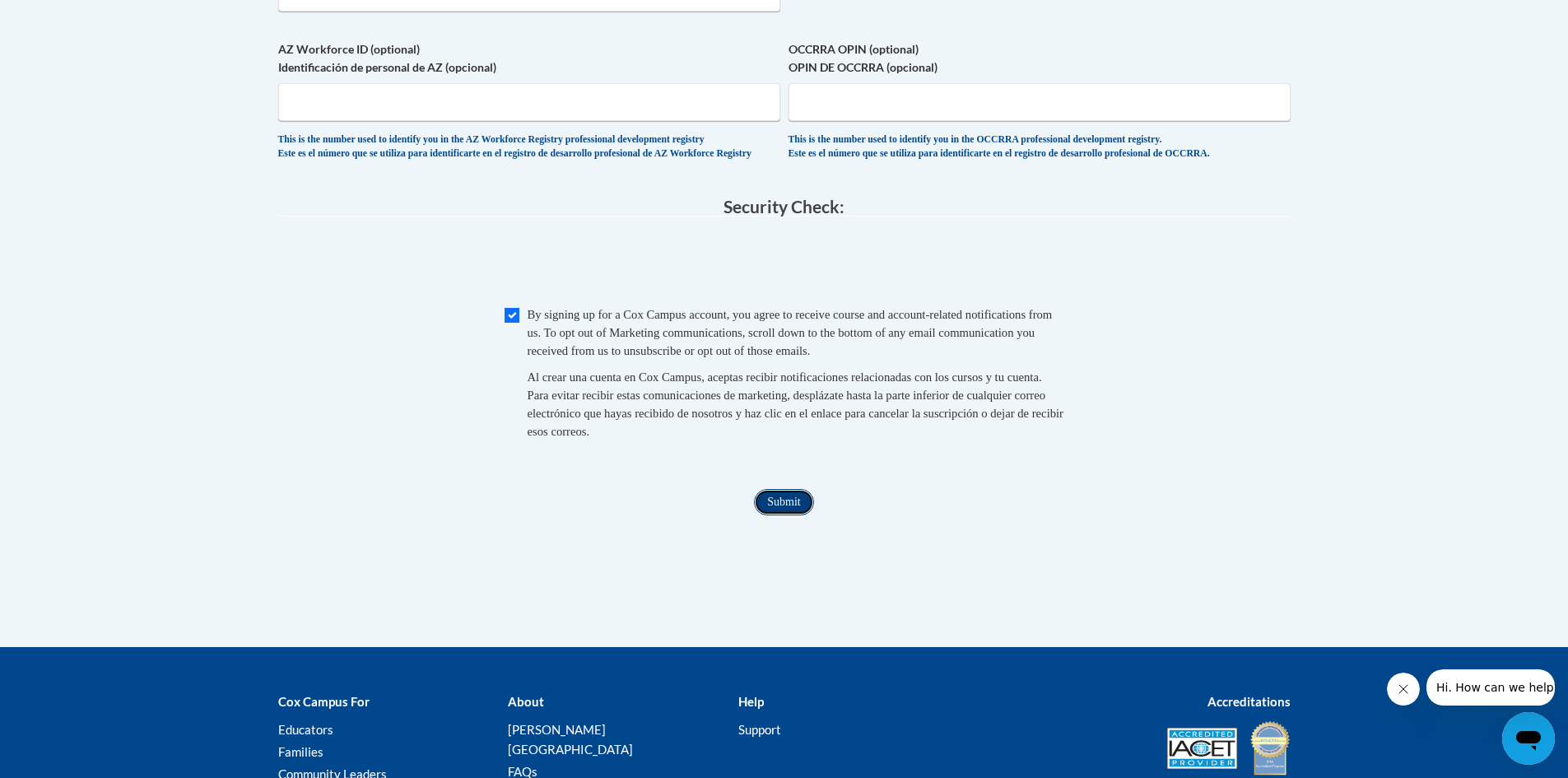
click at [777, 515] on input "Submit" at bounding box center [783, 502] width 59 height 27
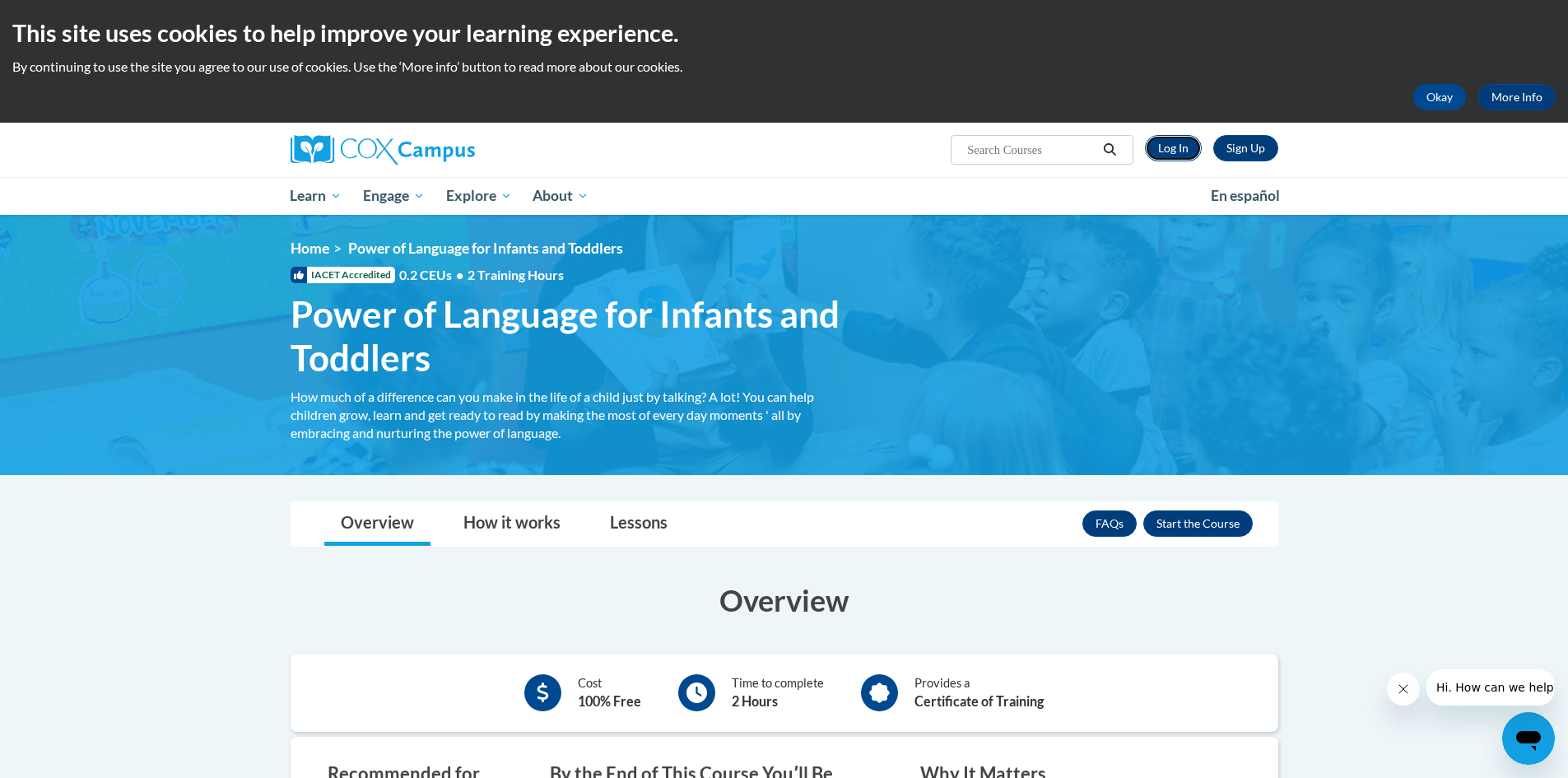
click at [1183, 157] on link "Log In" at bounding box center [1172, 147] width 56 height 27
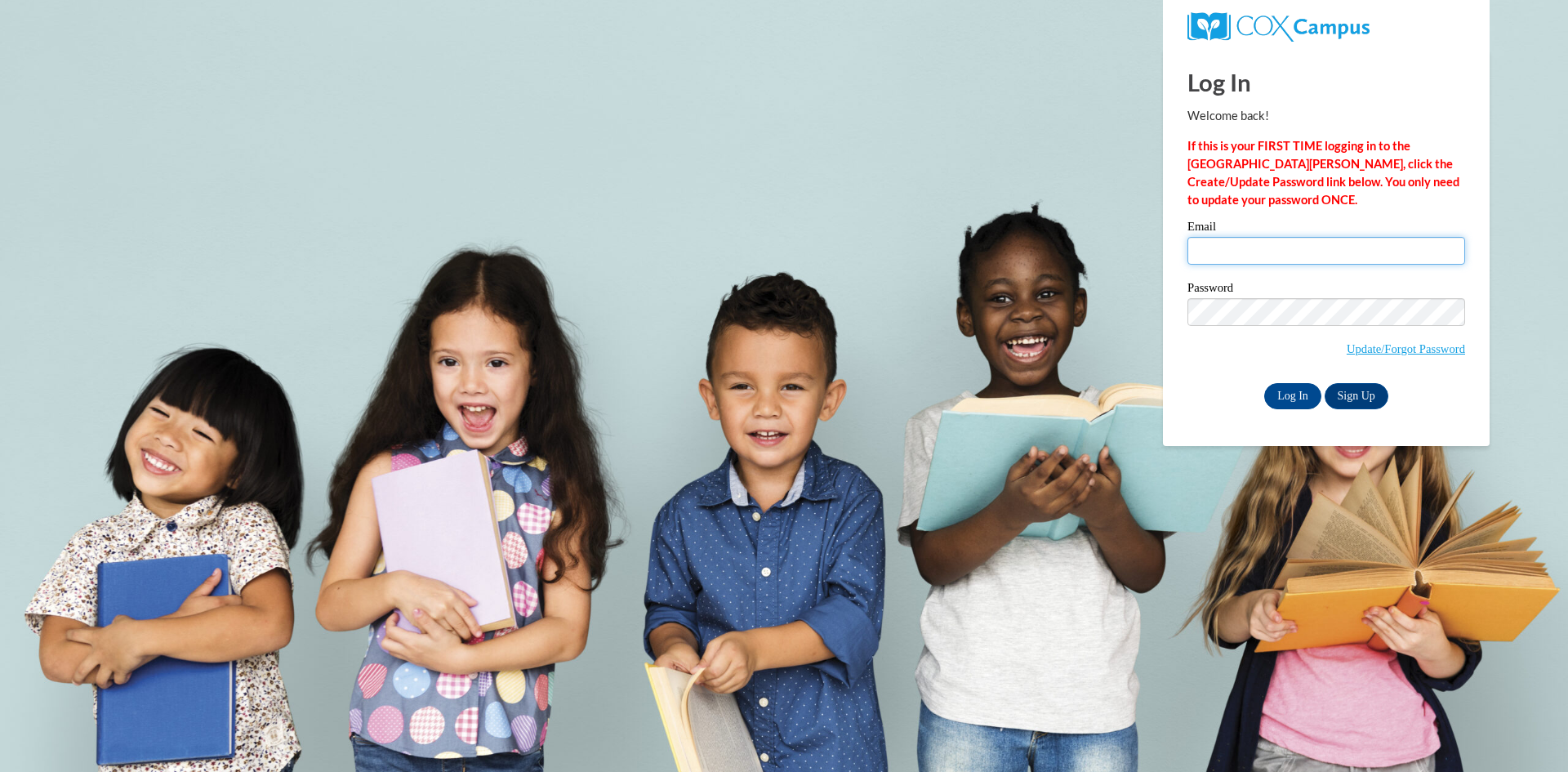
click at [1240, 259] on input "Email" at bounding box center [1326, 250] width 278 height 28
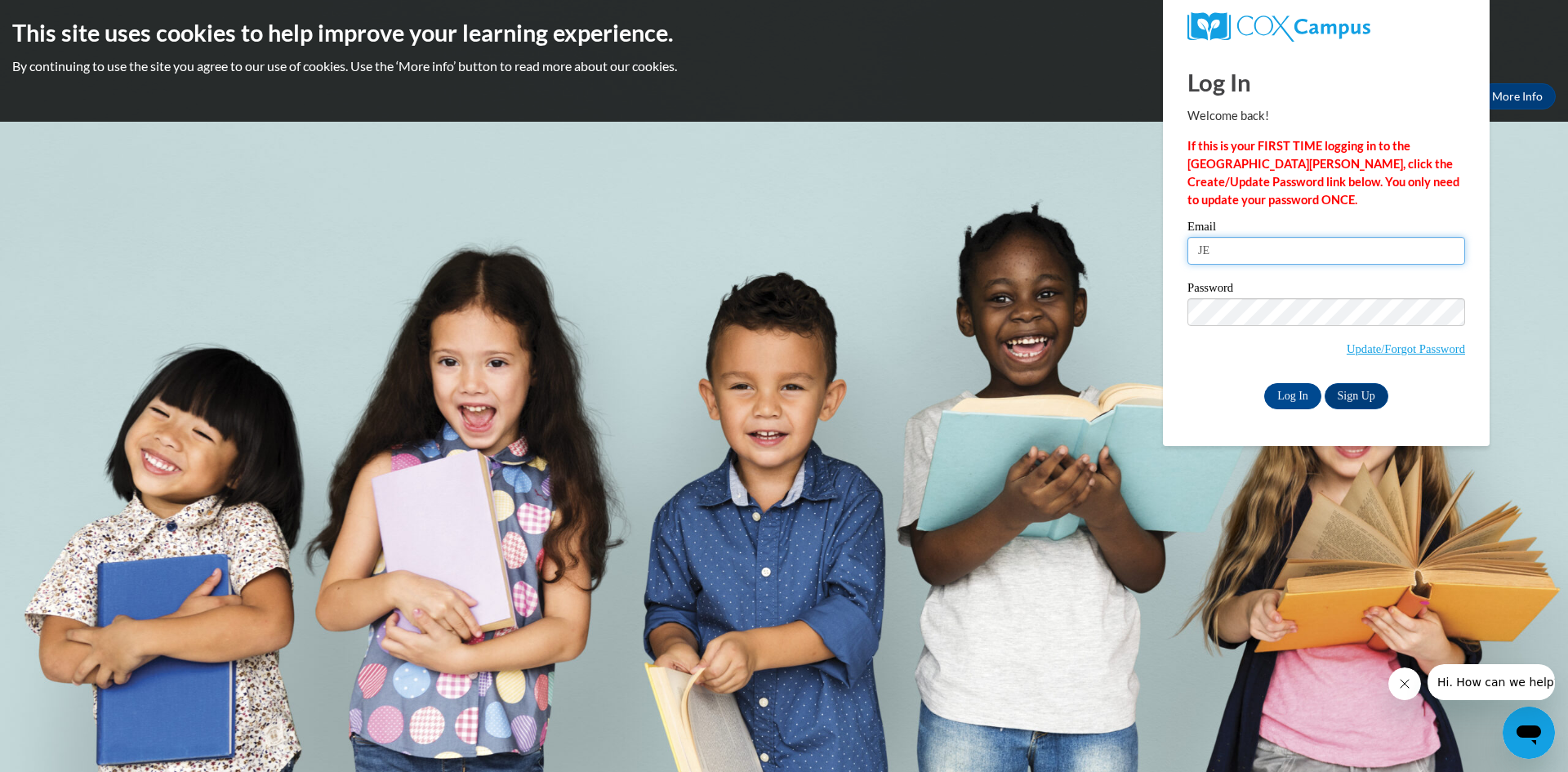
type input "J"
type input "jews.fadriene@yahoo.com"
click at [1264, 383] on input "Log In" at bounding box center [1293, 396] width 57 height 27
